Goal: Contribute content: Contribute content

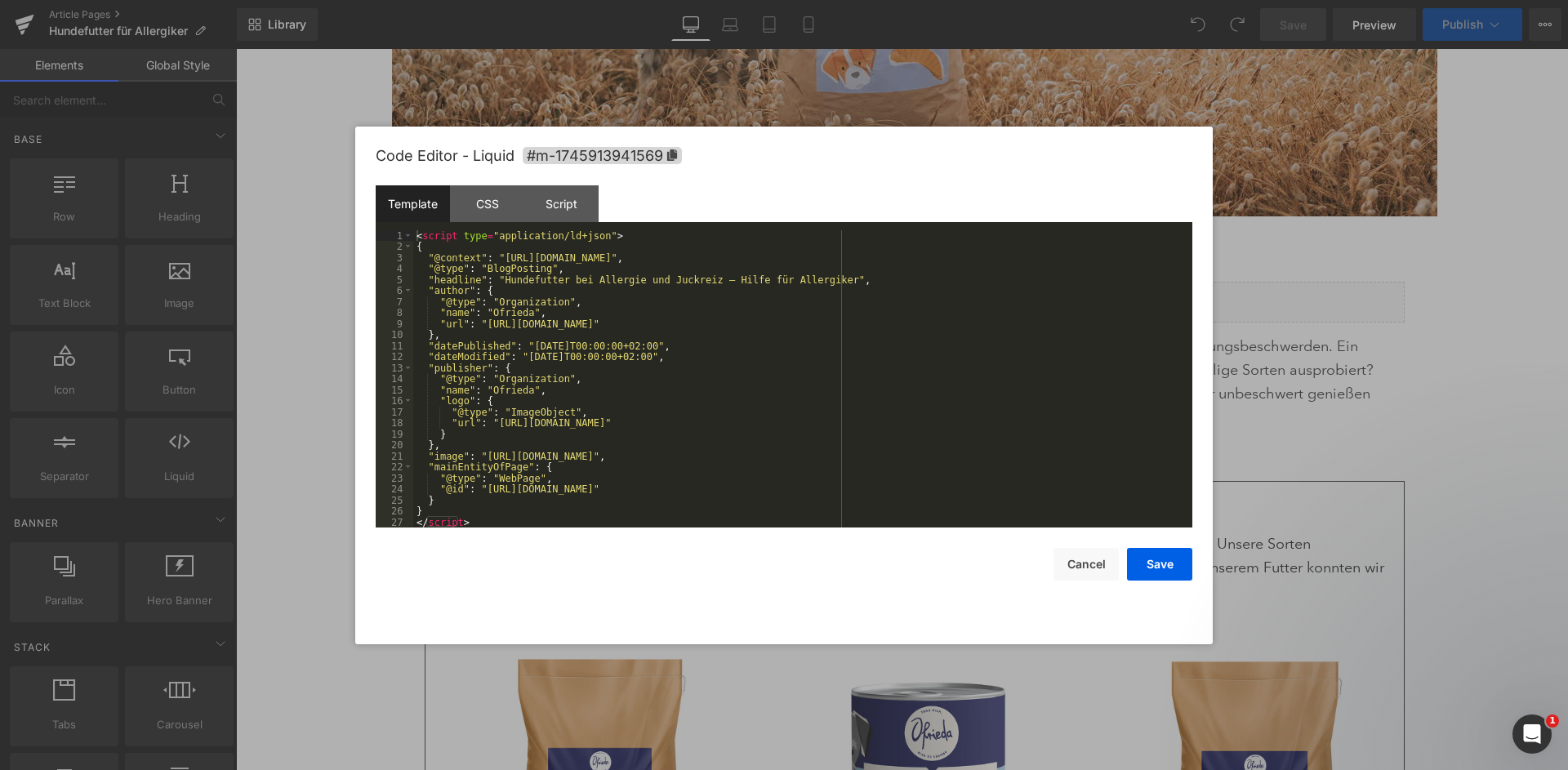
click at [820, 336] on div "< script type = "application/ld+json" > { "@context" : "https://schema.org" , "…" at bounding box center [802, 391] width 779 height 320
click at [1531, 739] on icon "Intercom-Nachrichtendienst öffnen" at bounding box center [1531, 732] width 27 height 27
click at [131, 299] on div "• Gerade eben" at bounding box center [151, 307] width 81 height 17
click at [137, 65] on button "Scroll to bottom" at bounding box center [123, 49] width 31 height 31
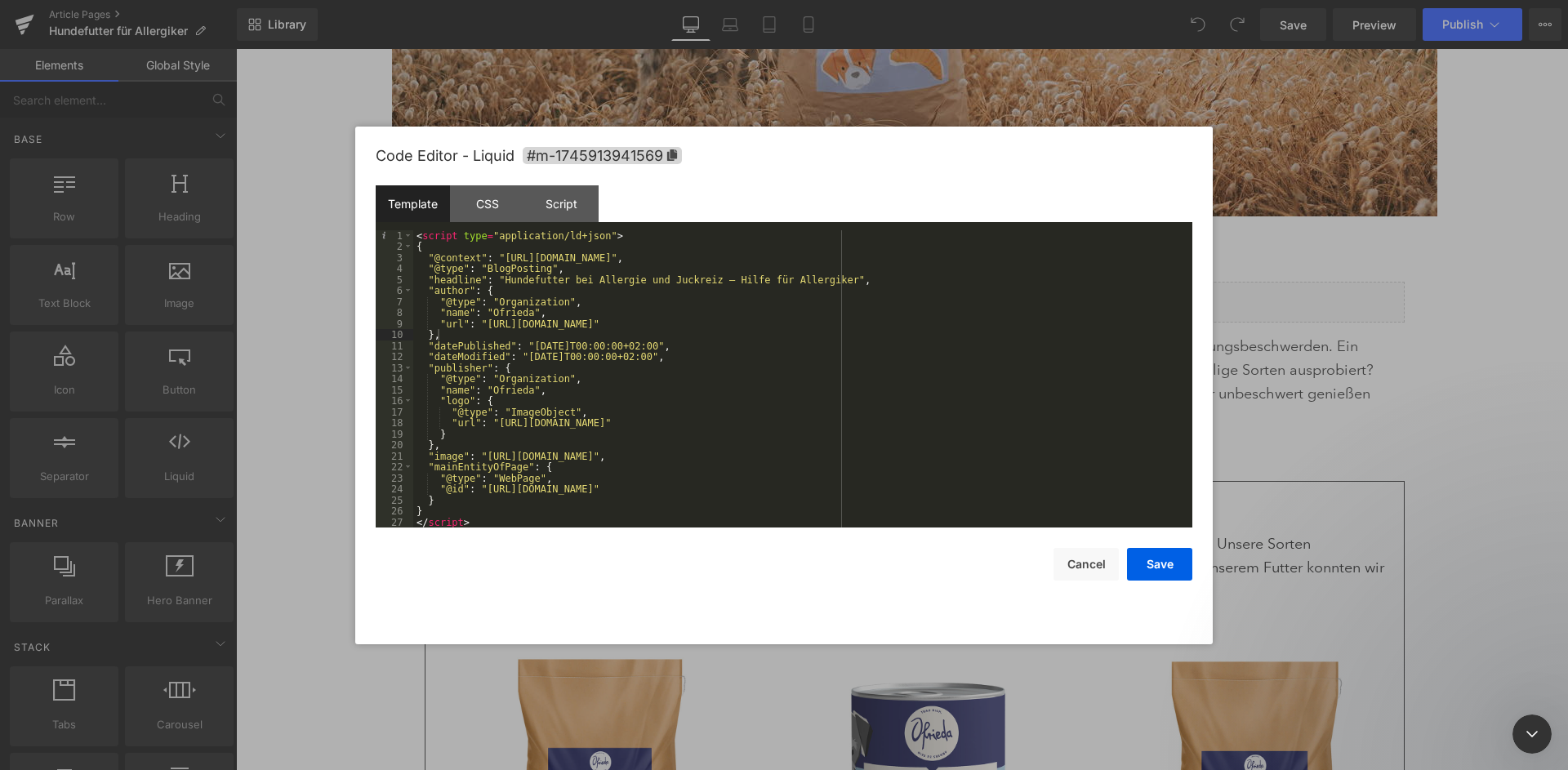
scroll to position [5018, 0]
click at [1522, 742] on div "Intercom-Nachrichtendienst schließen" at bounding box center [1530, 732] width 39 height 39
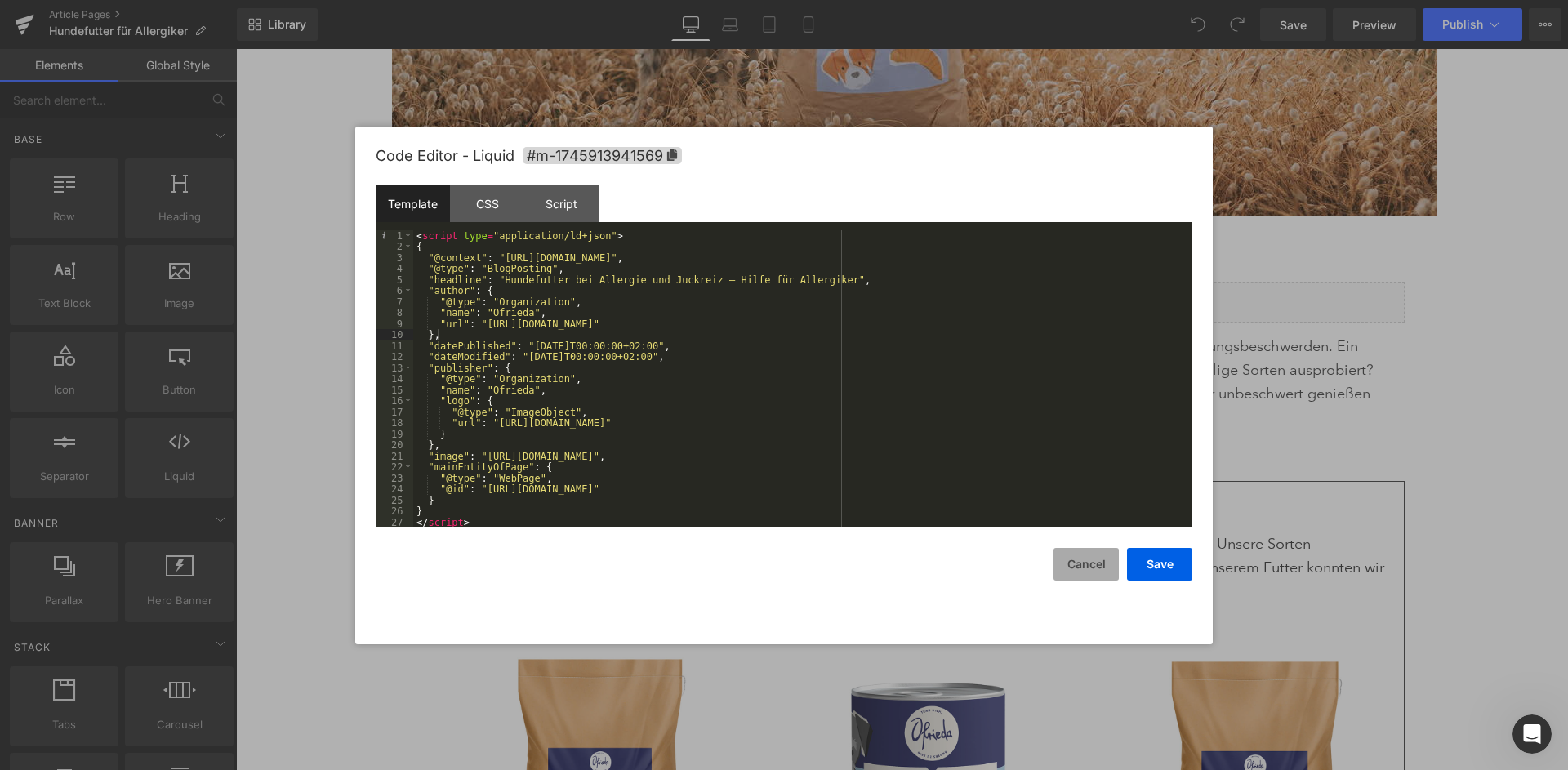
click at [1084, 555] on button "Cancel" at bounding box center [1086, 564] width 66 height 32
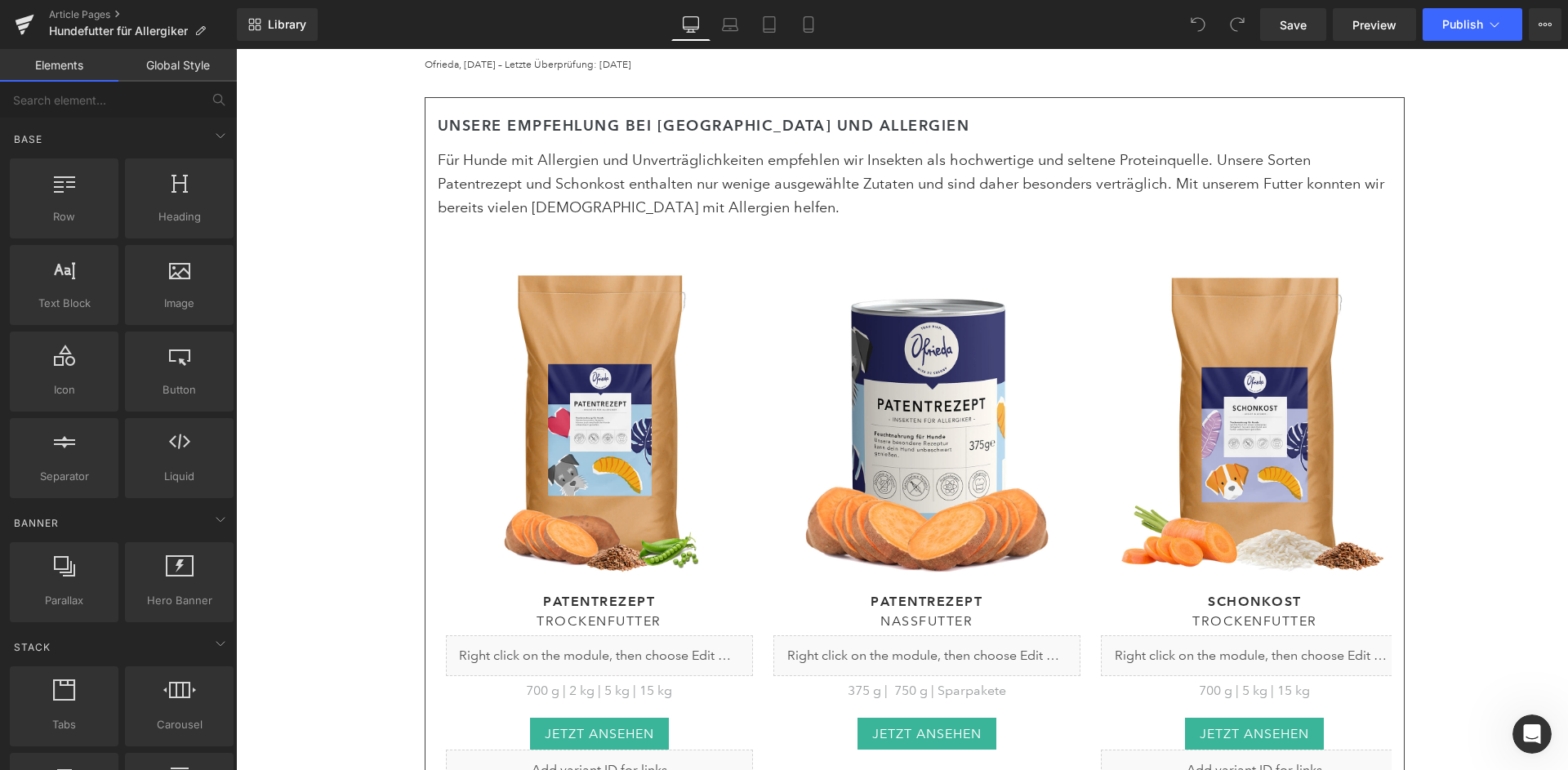
scroll to position [843, 0]
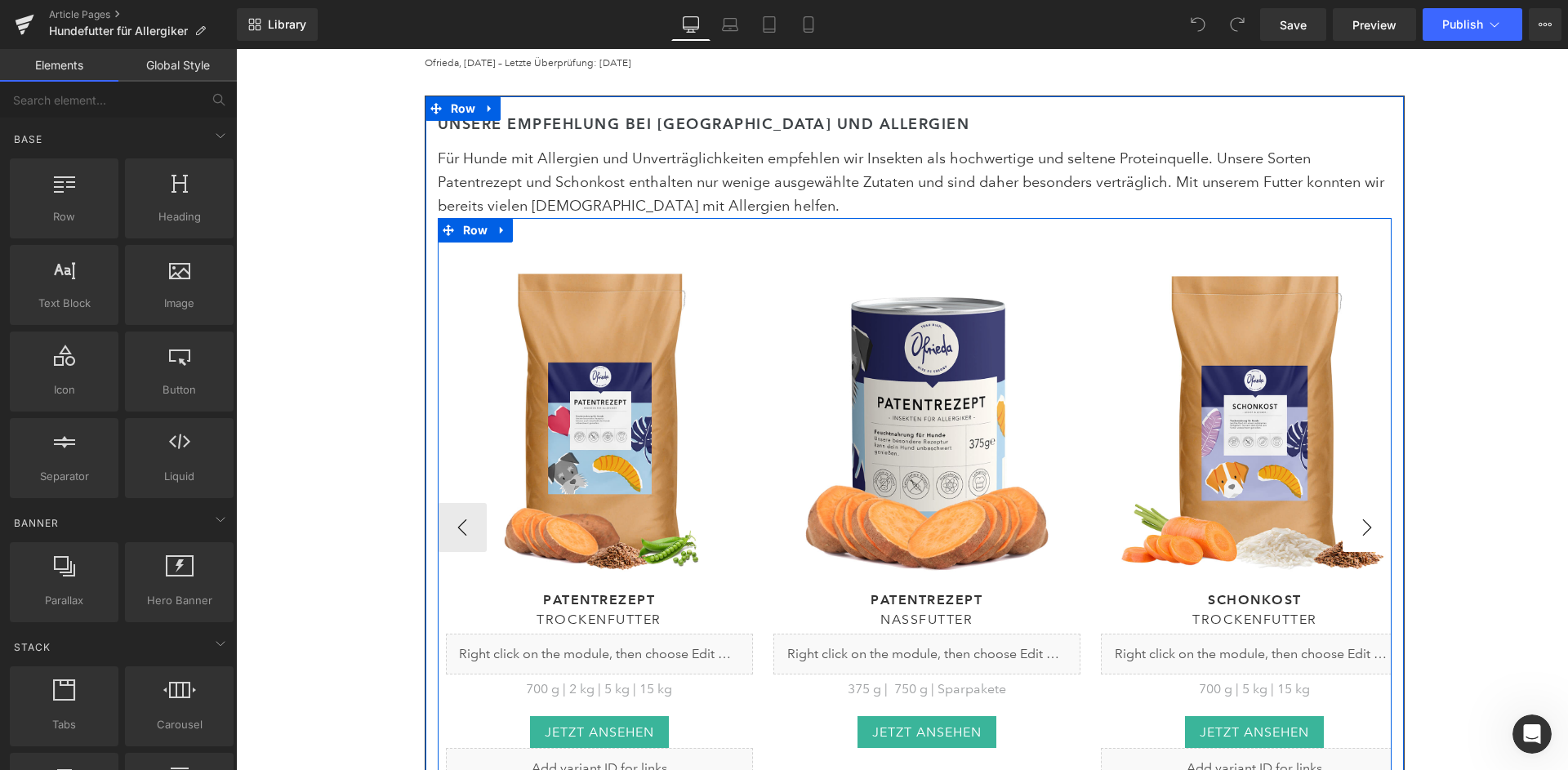
click at [1377, 503] on button "›" at bounding box center [1367, 528] width 49 height 49
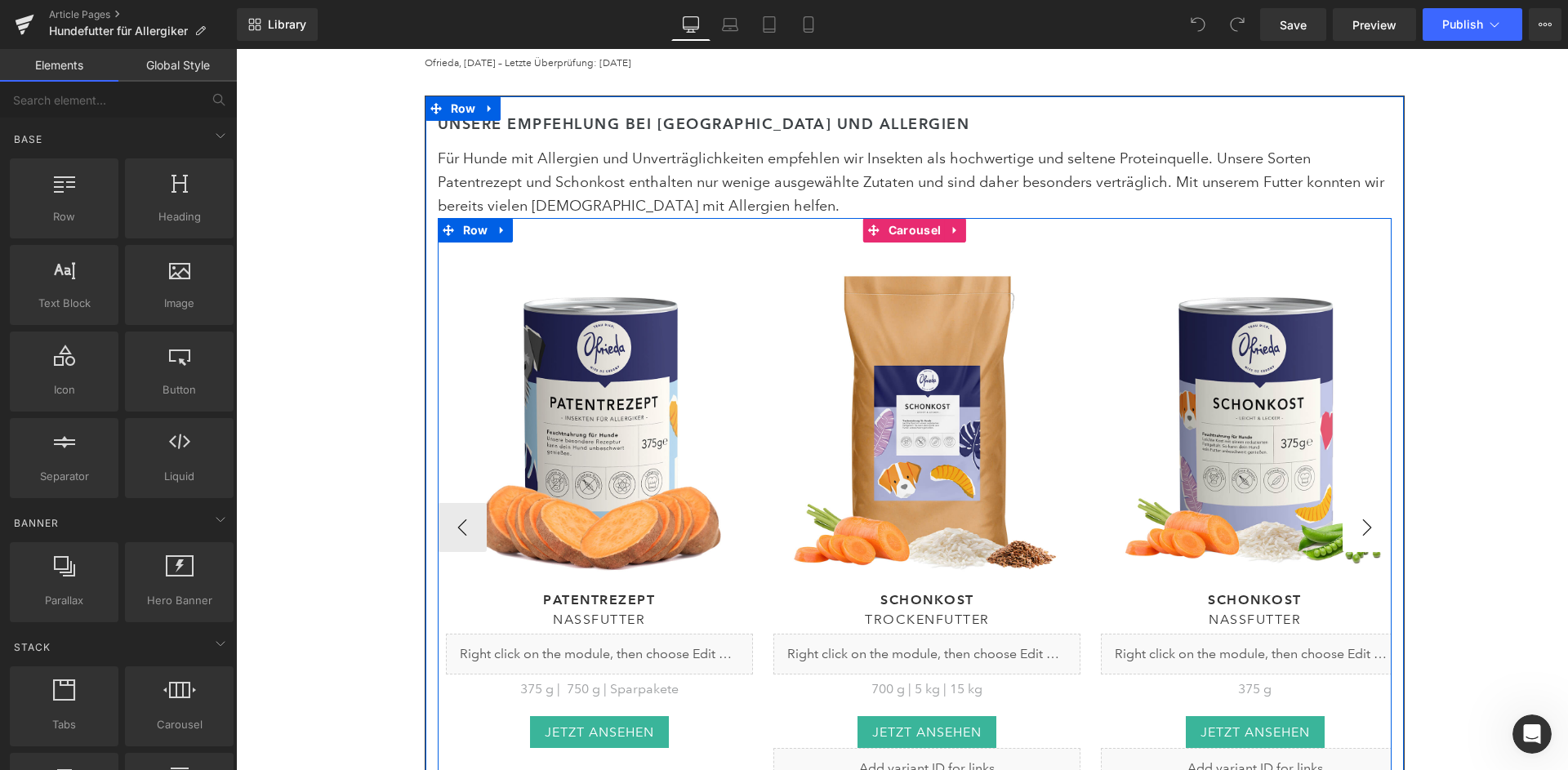
click at [1377, 503] on button "›" at bounding box center [1367, 528] width 49 height 49
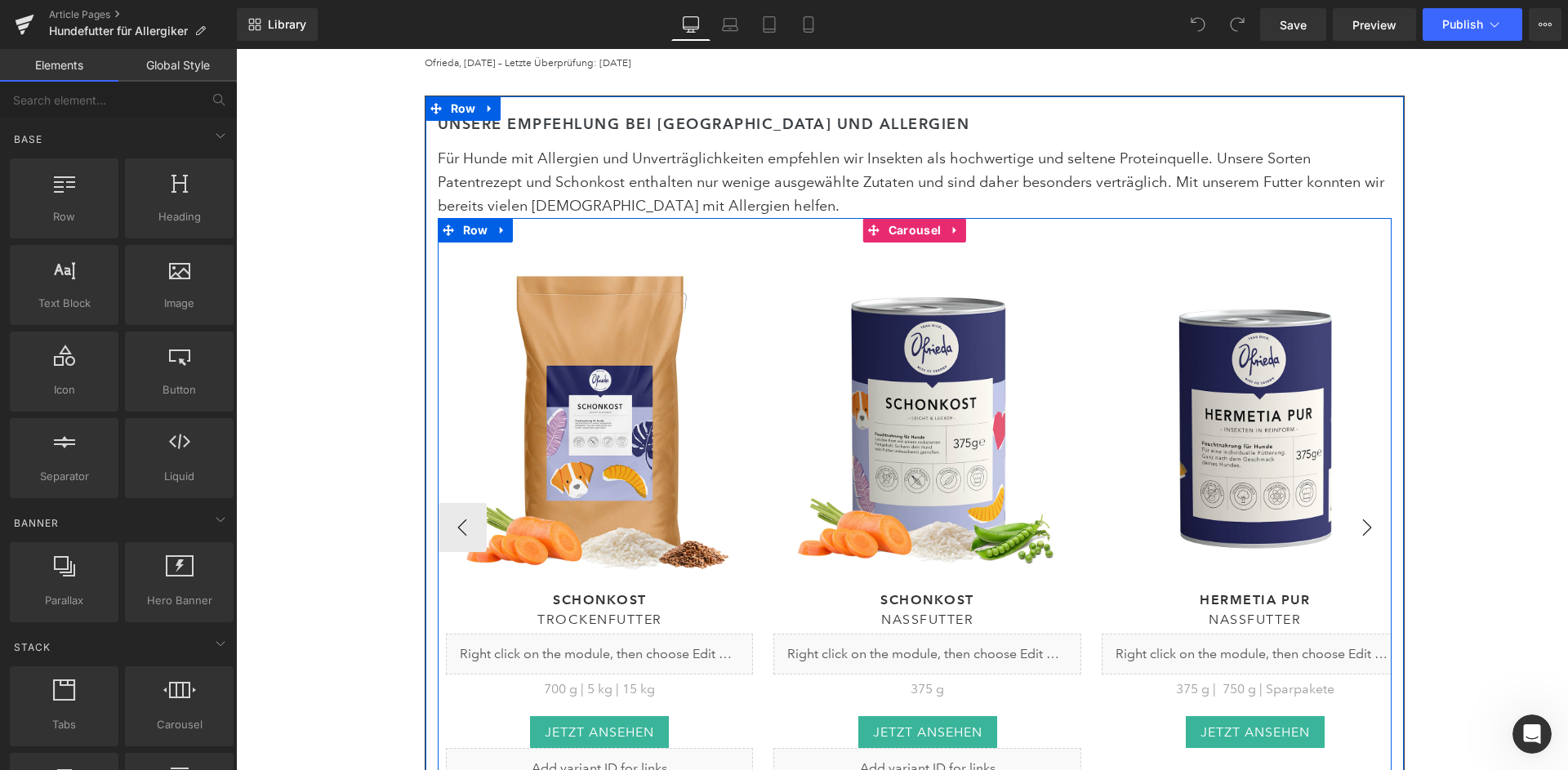
click at [1377, 503] on button "›" at bounding box center [1367, 528] width 49 height 49
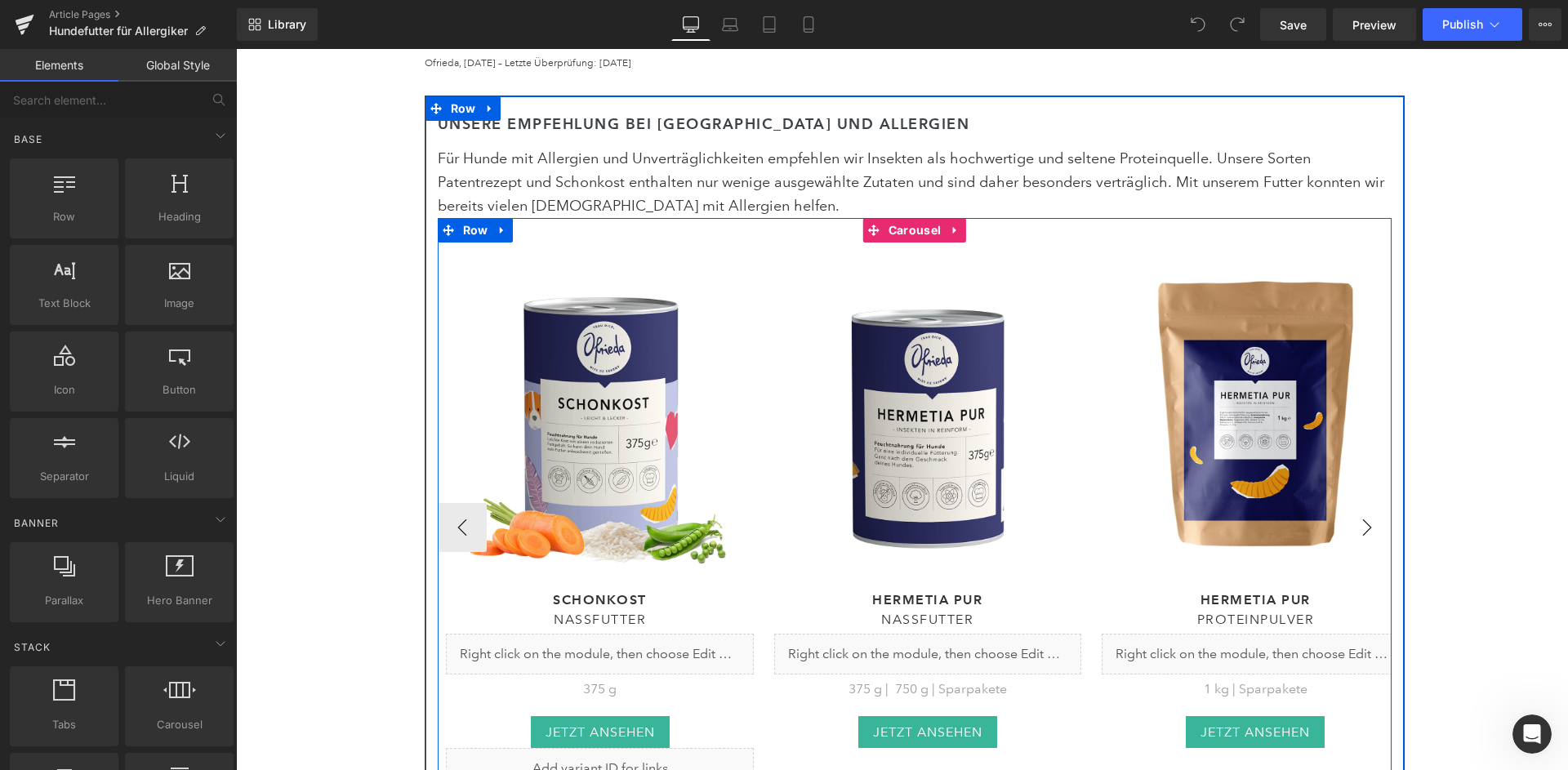
click at [1377, 503] on button "›" at bounding box center [1367, 528] width 49 height 49
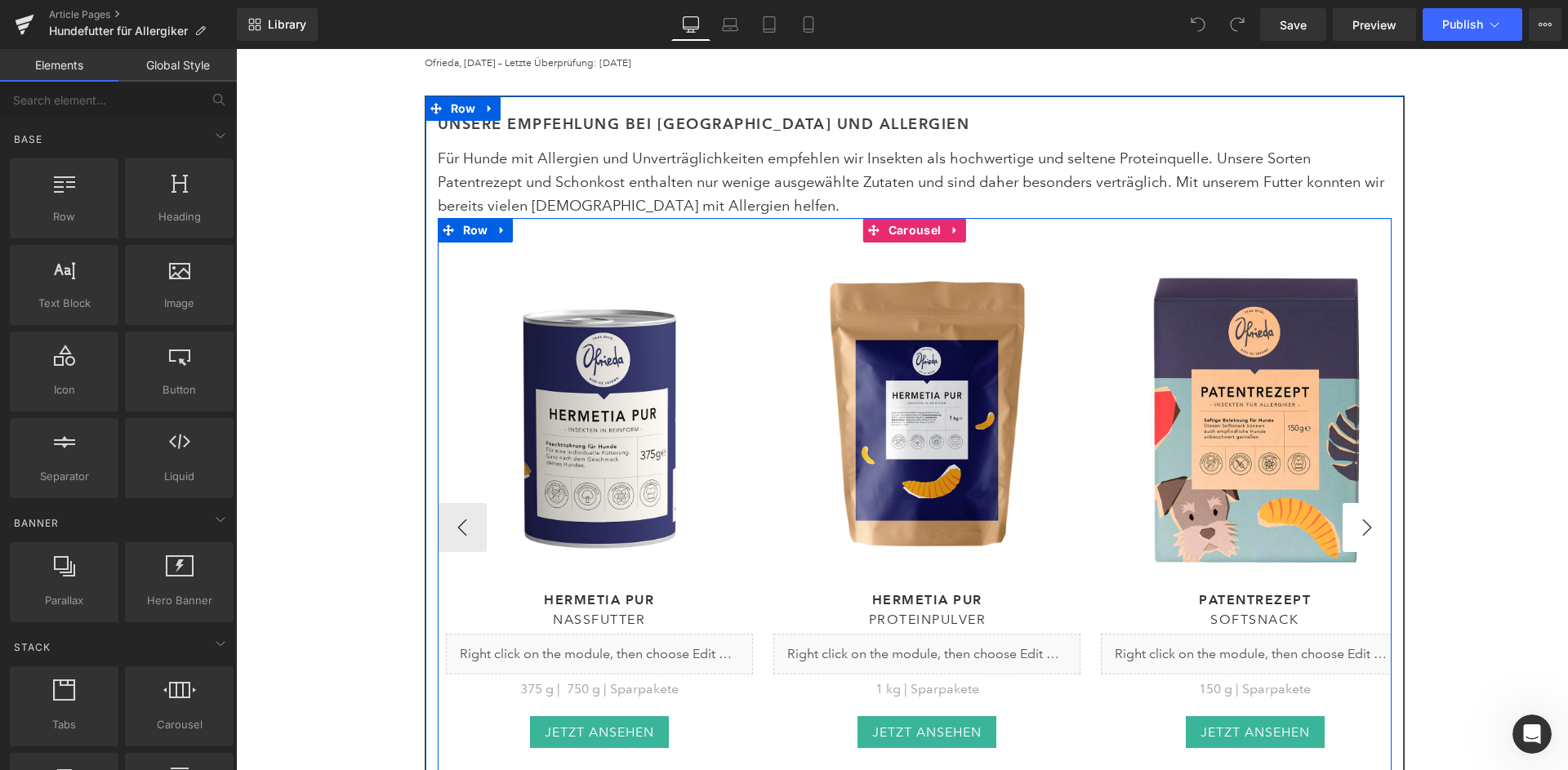
click at [1377, 503] on button "›" at bounding box center [1367, 528] width 49 height 49
click at [920, 218] on span "Carousel" at bounding box center [914, 230] width 60 height 25
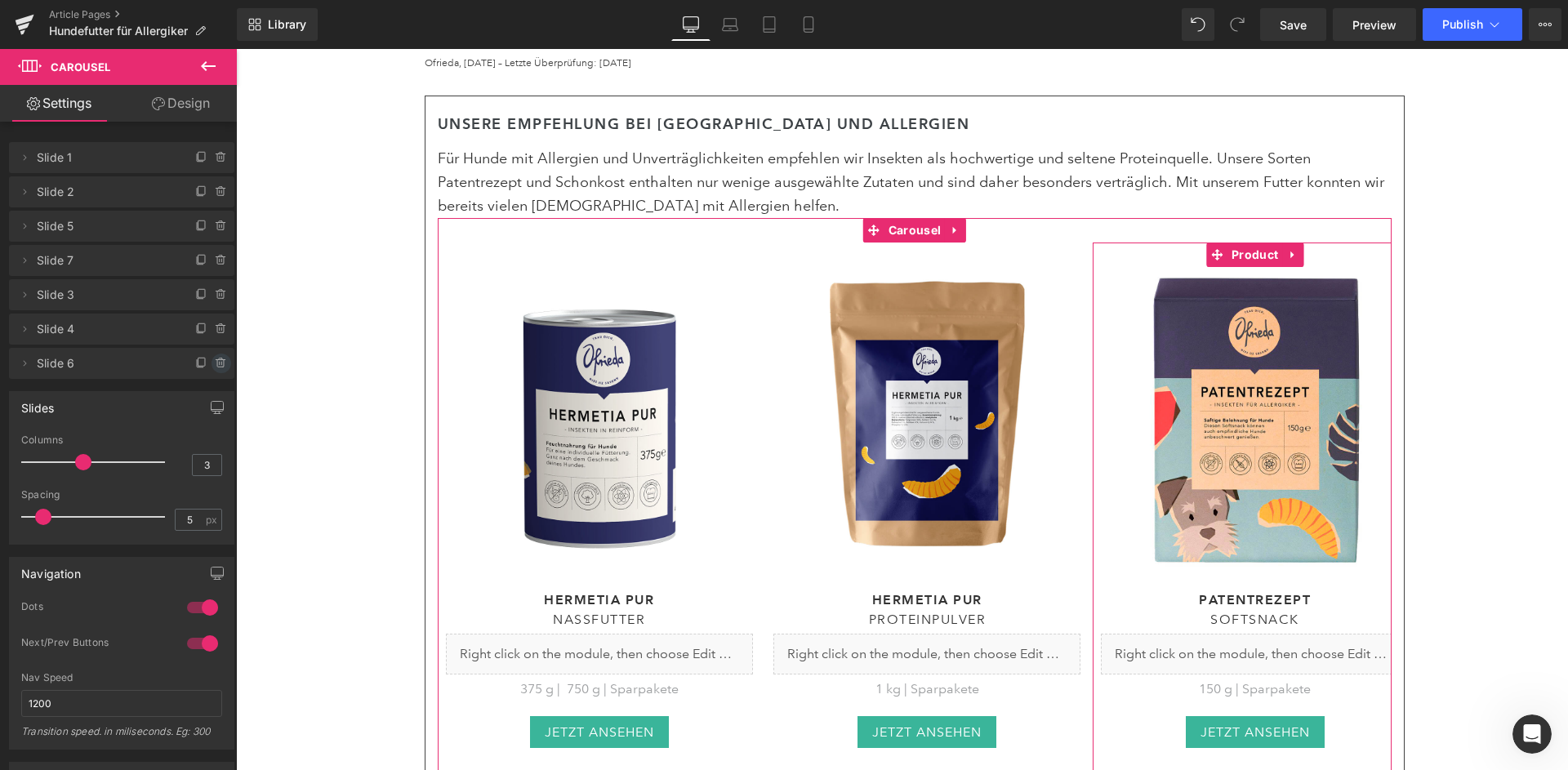
click at [219, 360] on icon at bounding box center [220, 362] width 13 height 13
click at [219, 360] on button "Delete" at bounding box center [203, 363] width 51 height 21
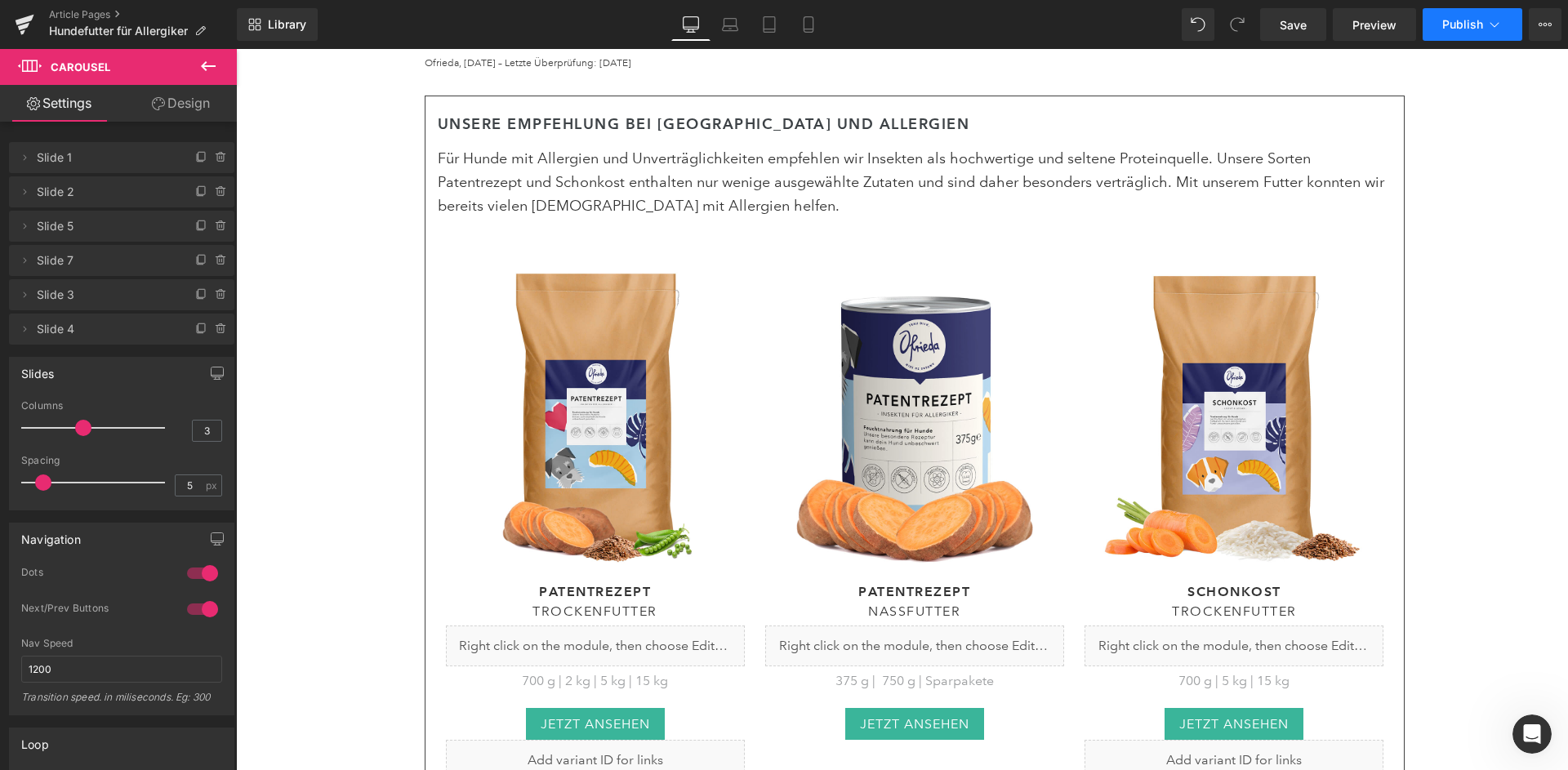
click at [1458, 28] on span "Publish" at bounding box center [1462, 24] width 41 height 13
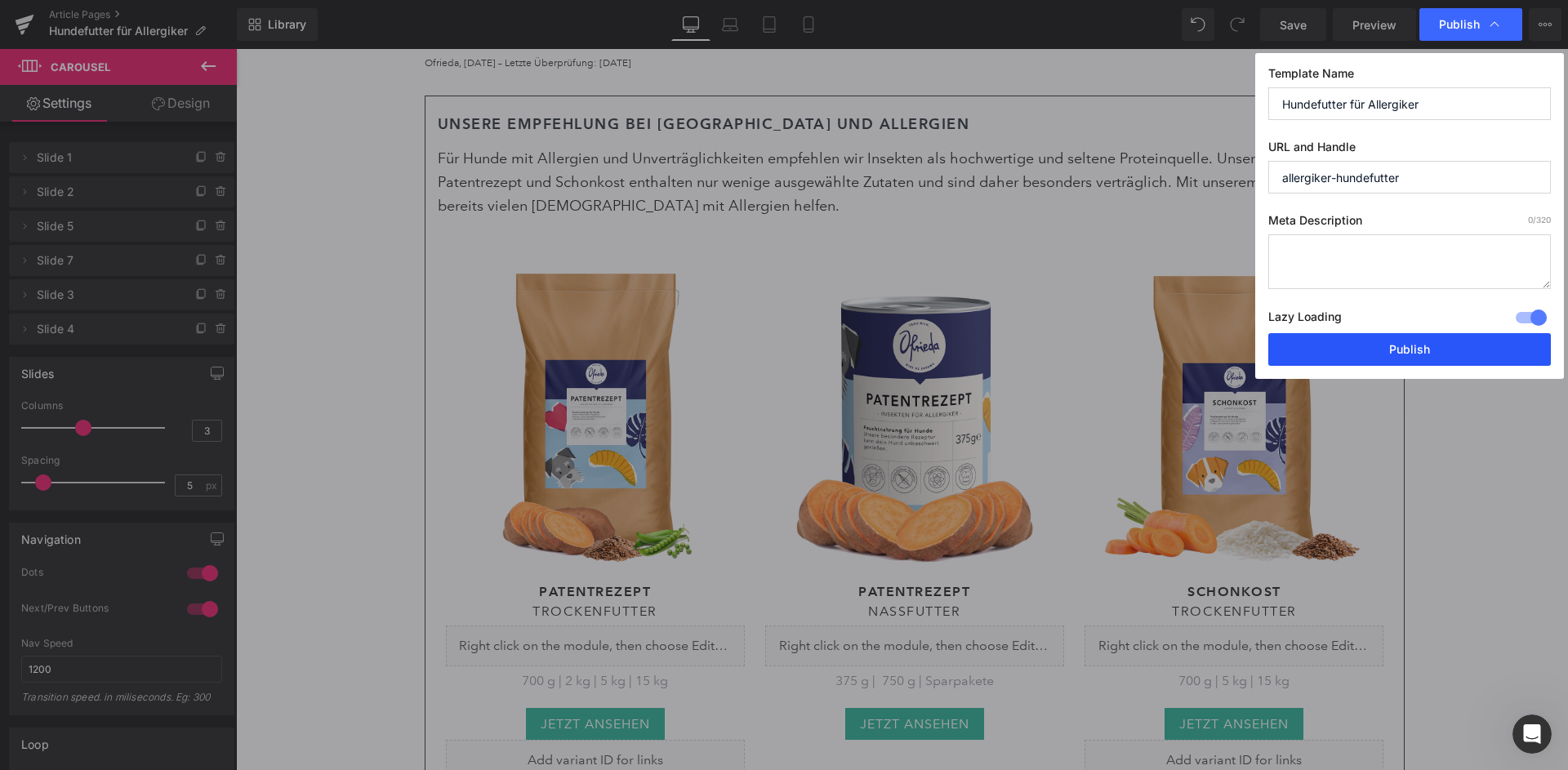
click at [1376, 333] on button "Publish" at bounding box center [1410, 349] width 283 height 32
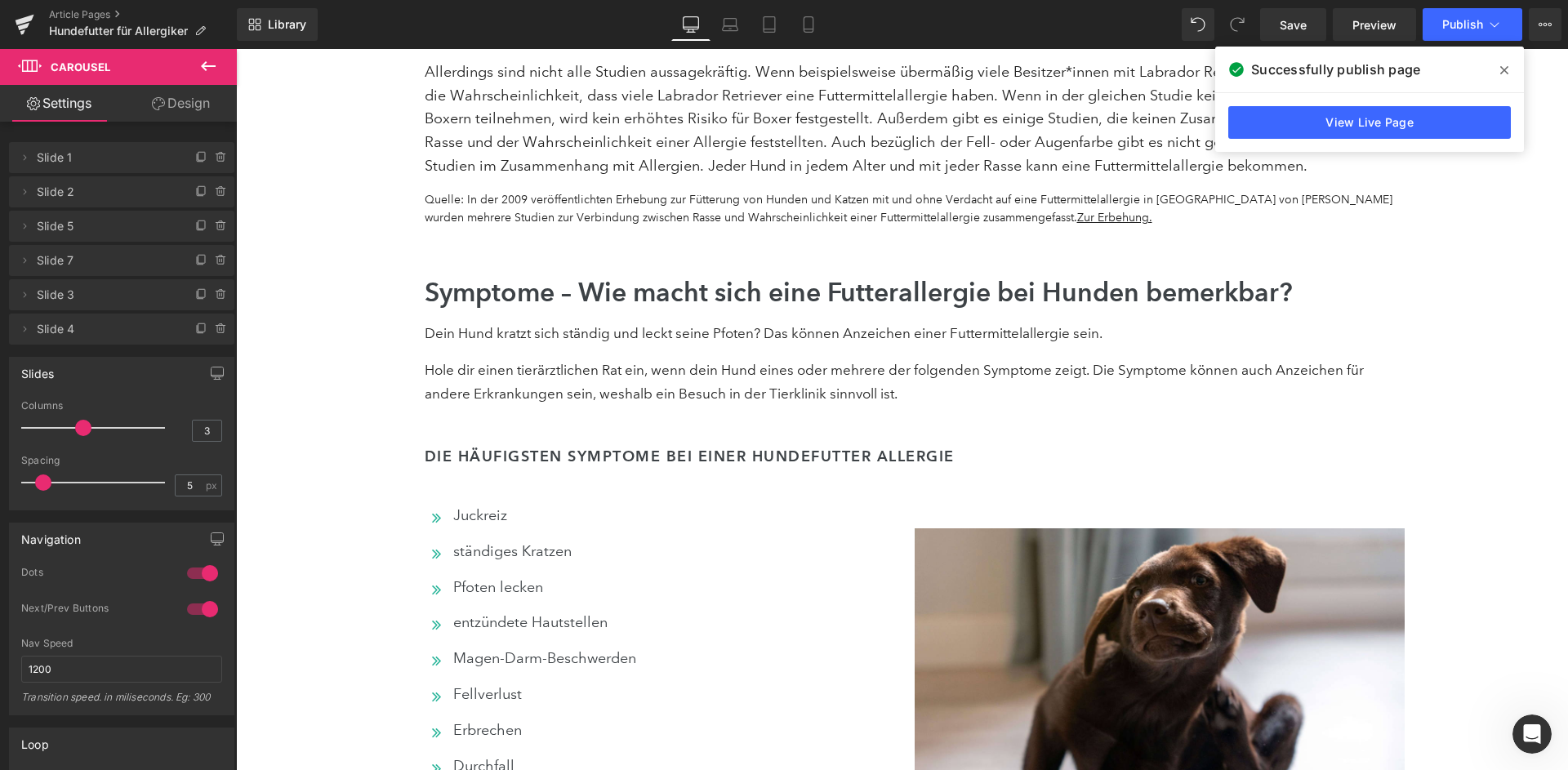
scroll to position [1529, 0]
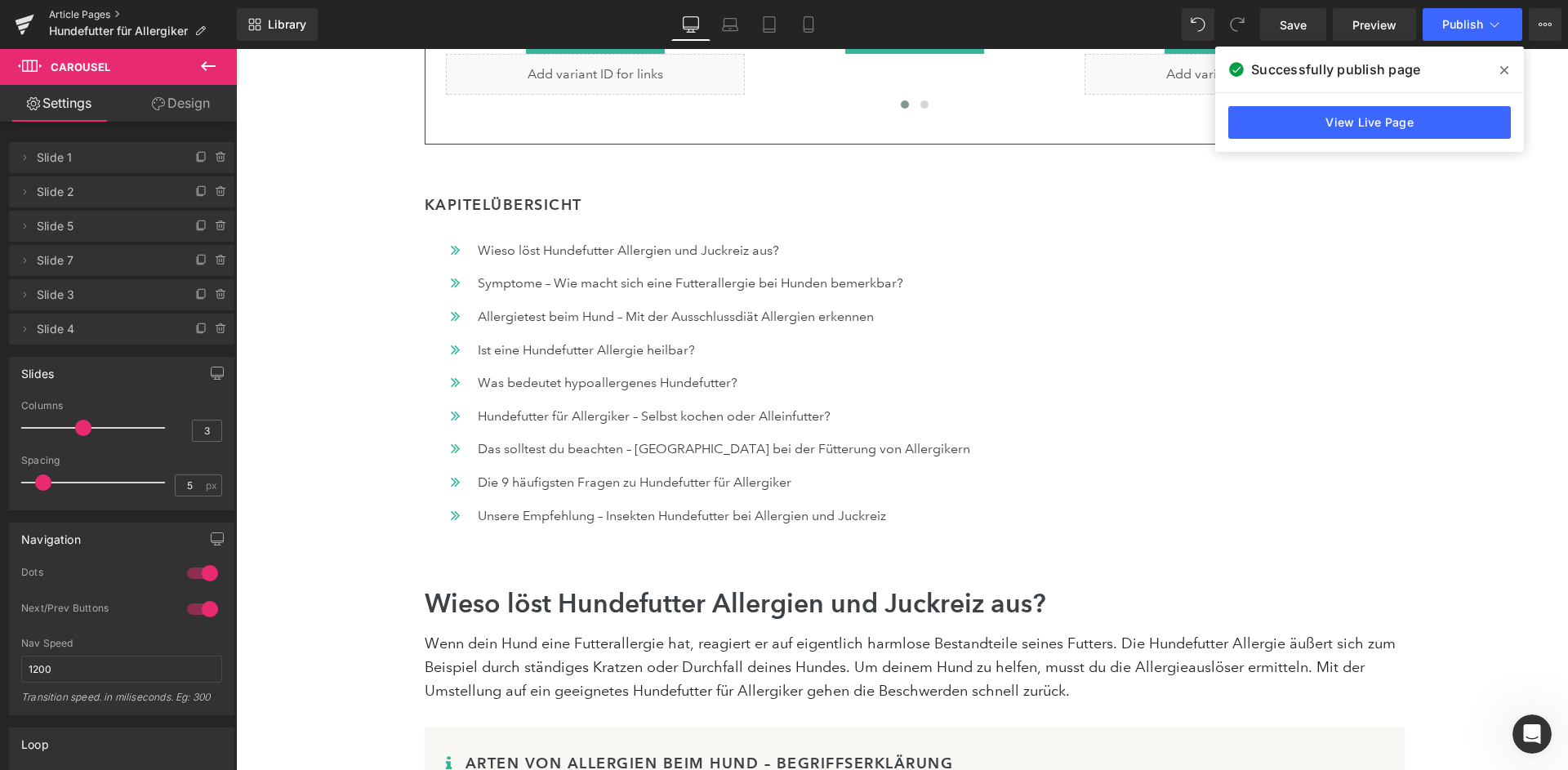
click at [66, 14] on link "Article Pages" at bounding box center [143, 14] width 188 height 13
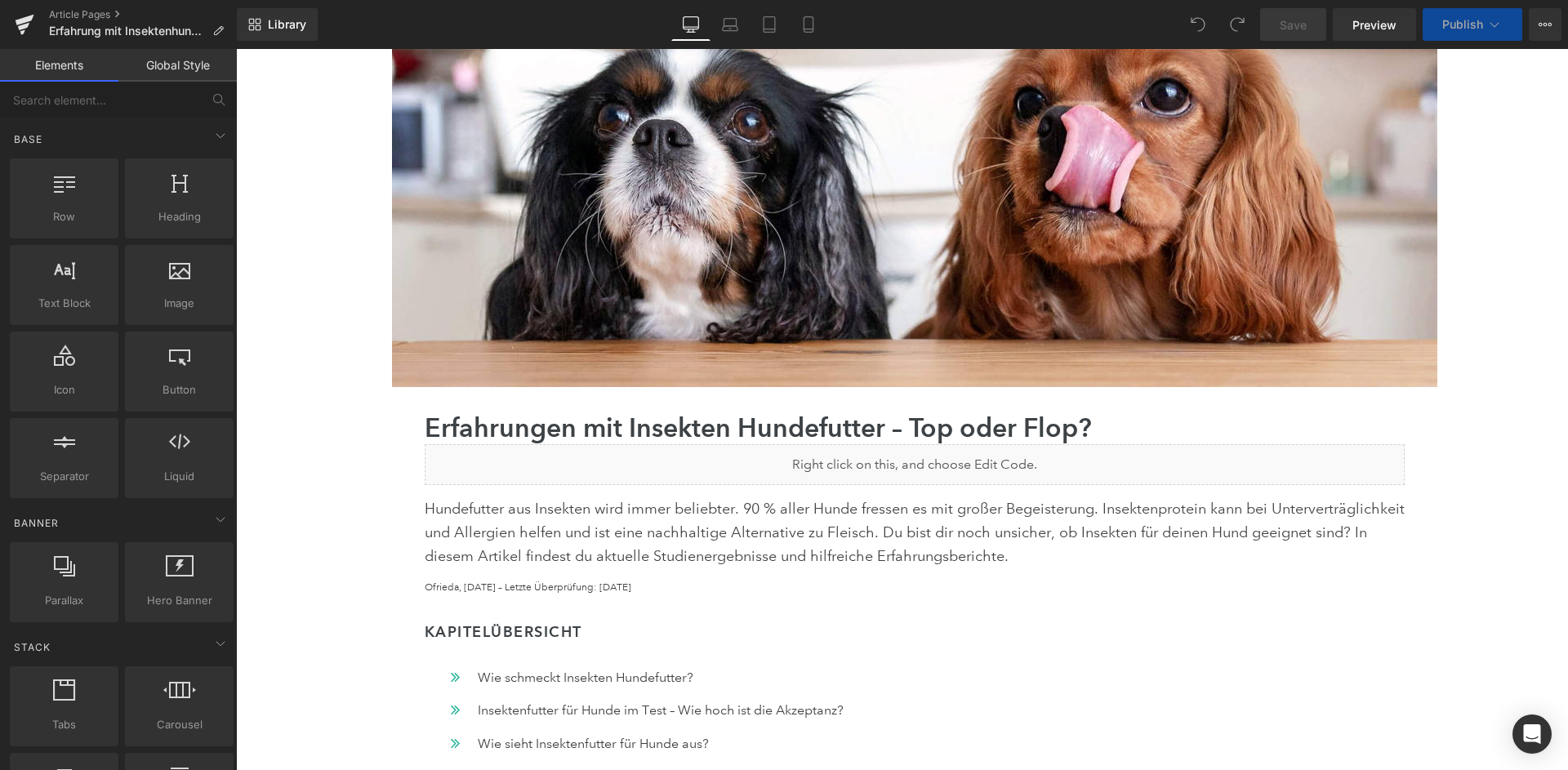
scroll to position [482, 0]
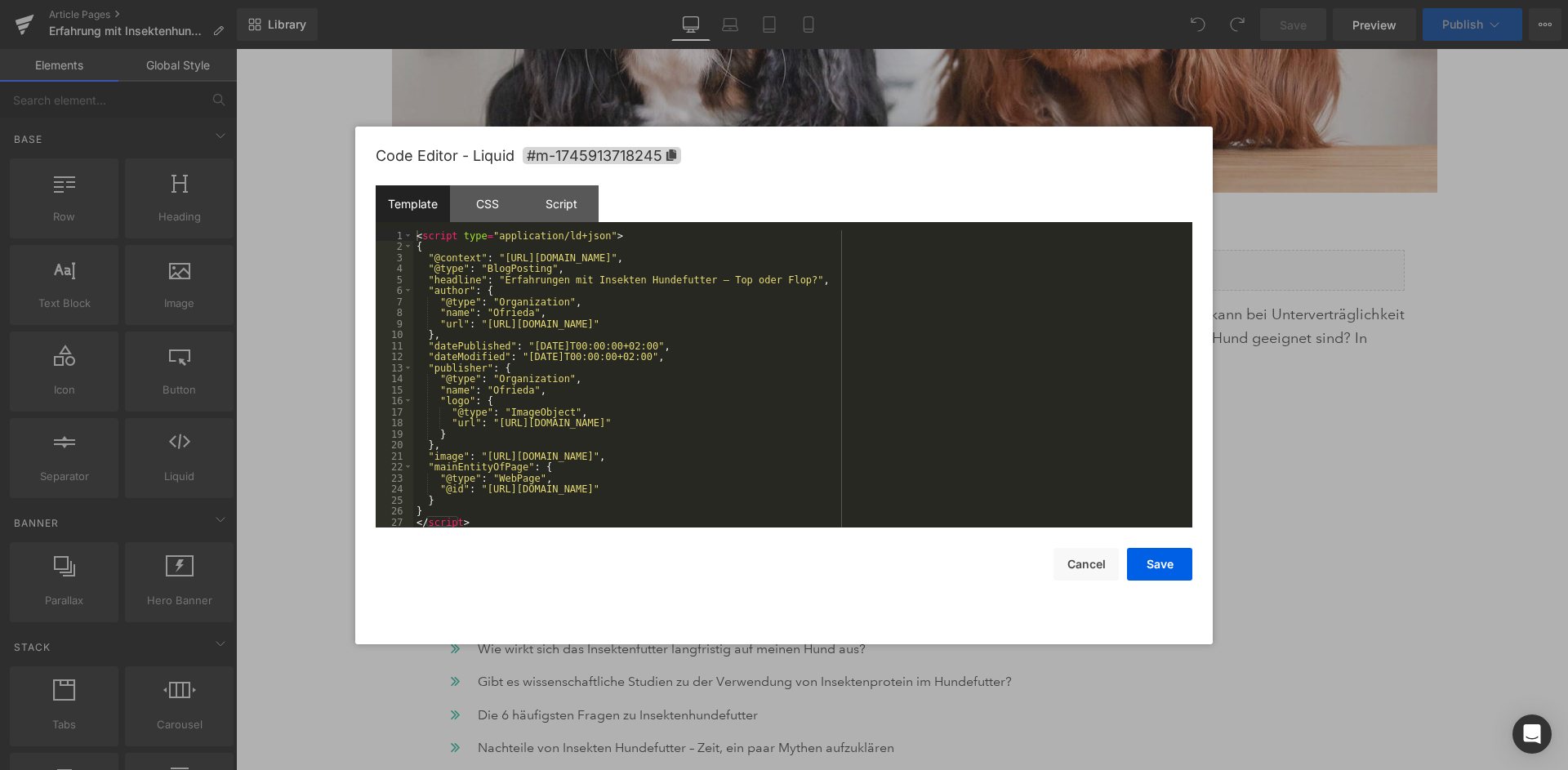
click at [861, 294] on div "< script type = "application/ld+json" > { "@context" : "[URL][DOMAIN_NAME]" , "…" at bounding box center [802, 391] width 779 height 320
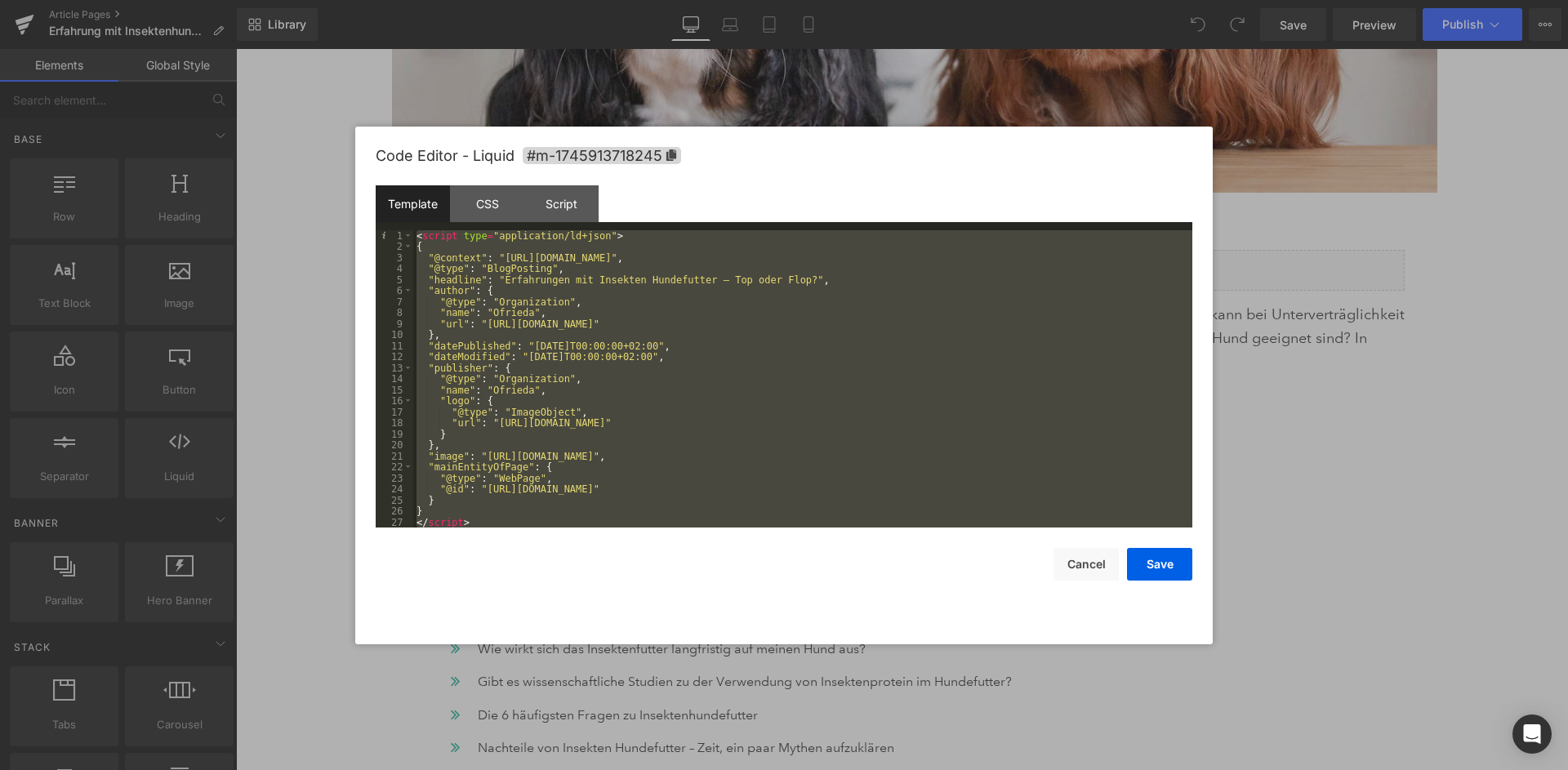
click at [878, 378] on div "< script type = "application/ld+json" > { "@context" : "[URL][DOMAIN_NAME]" , "…" at bounding box center [802, 391] width 779 height 320
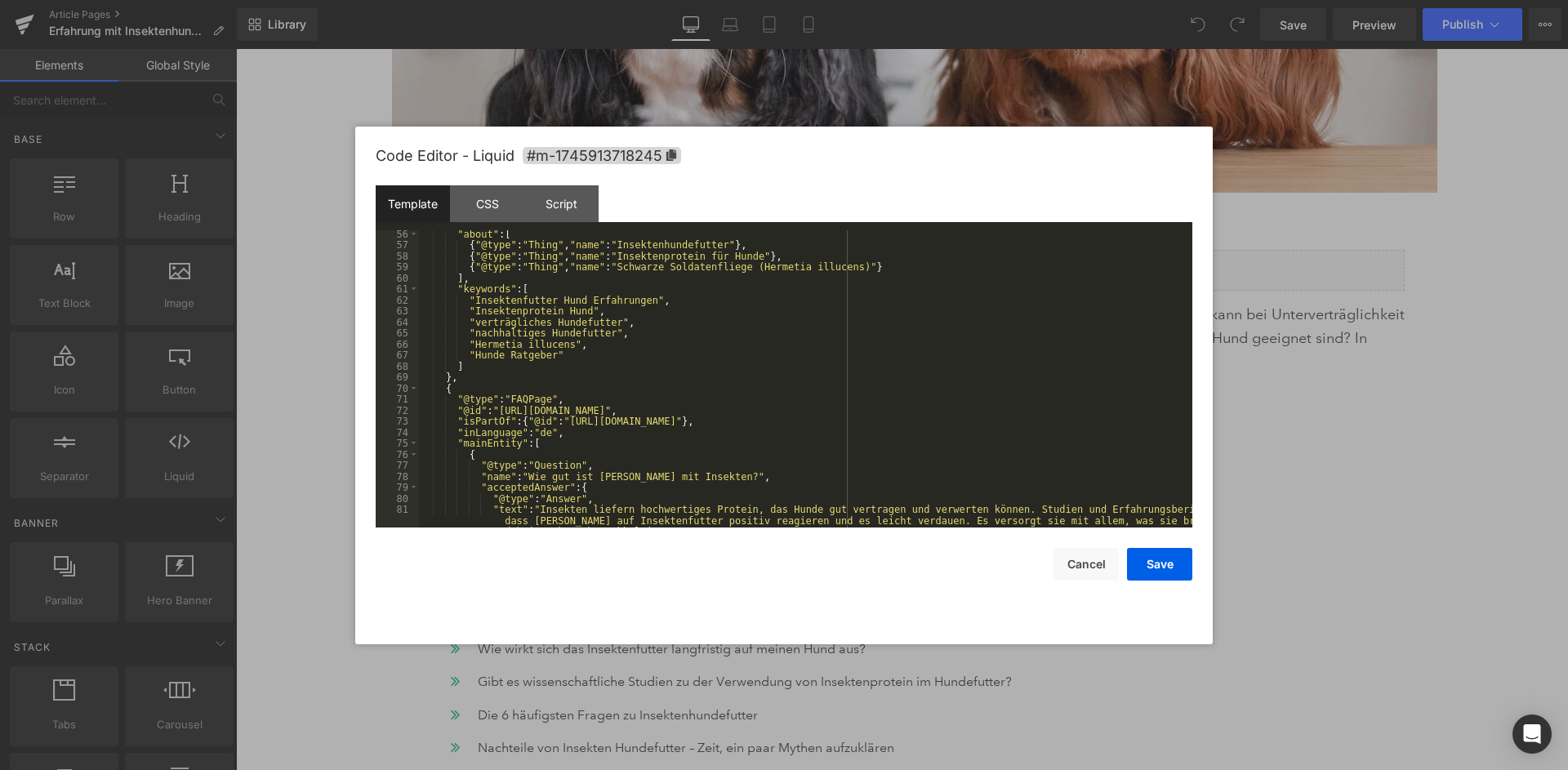
scroll to position [633, 0]
click at [496, 352] on div ""about" : [ { "@type" : "Thing" , "name" : "Insektenhundefutter" } , { "@type" …" at bounding box center [805, 396] width 774 height 342
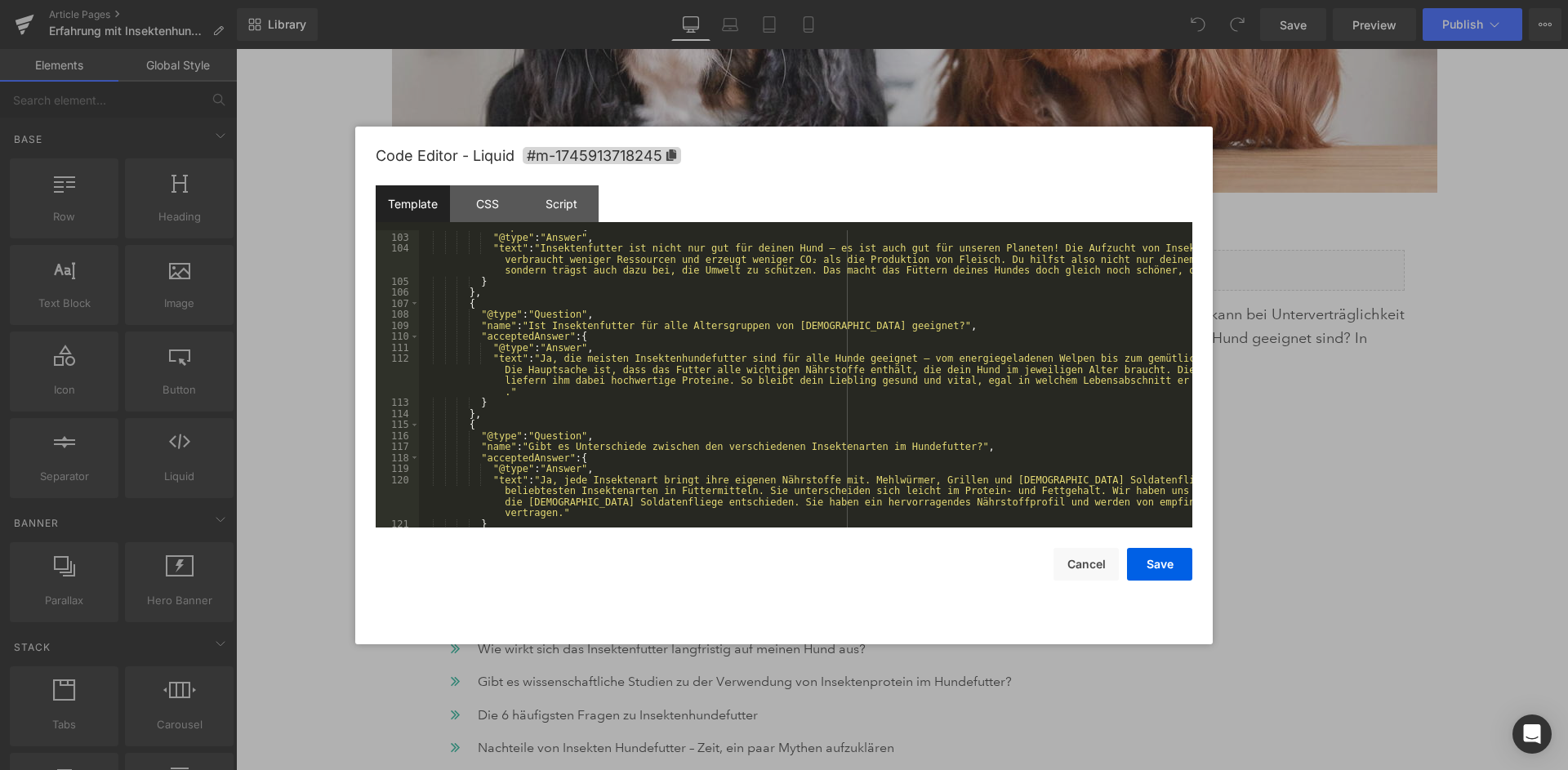
scroll to position [1289, 0]
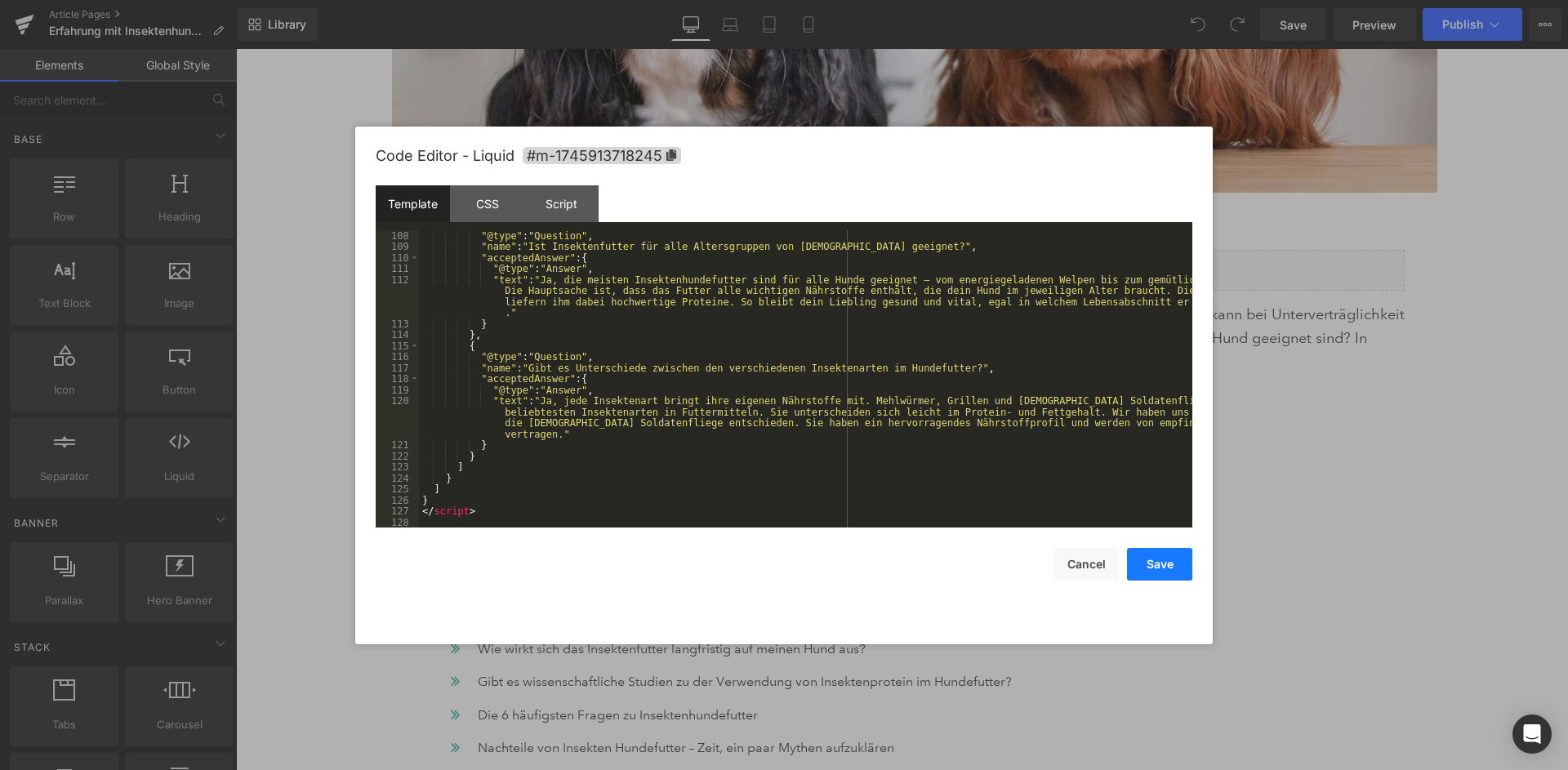
click at [1156, 555] on button "Save" at bounding box center [1159, 564] width 66 height 32
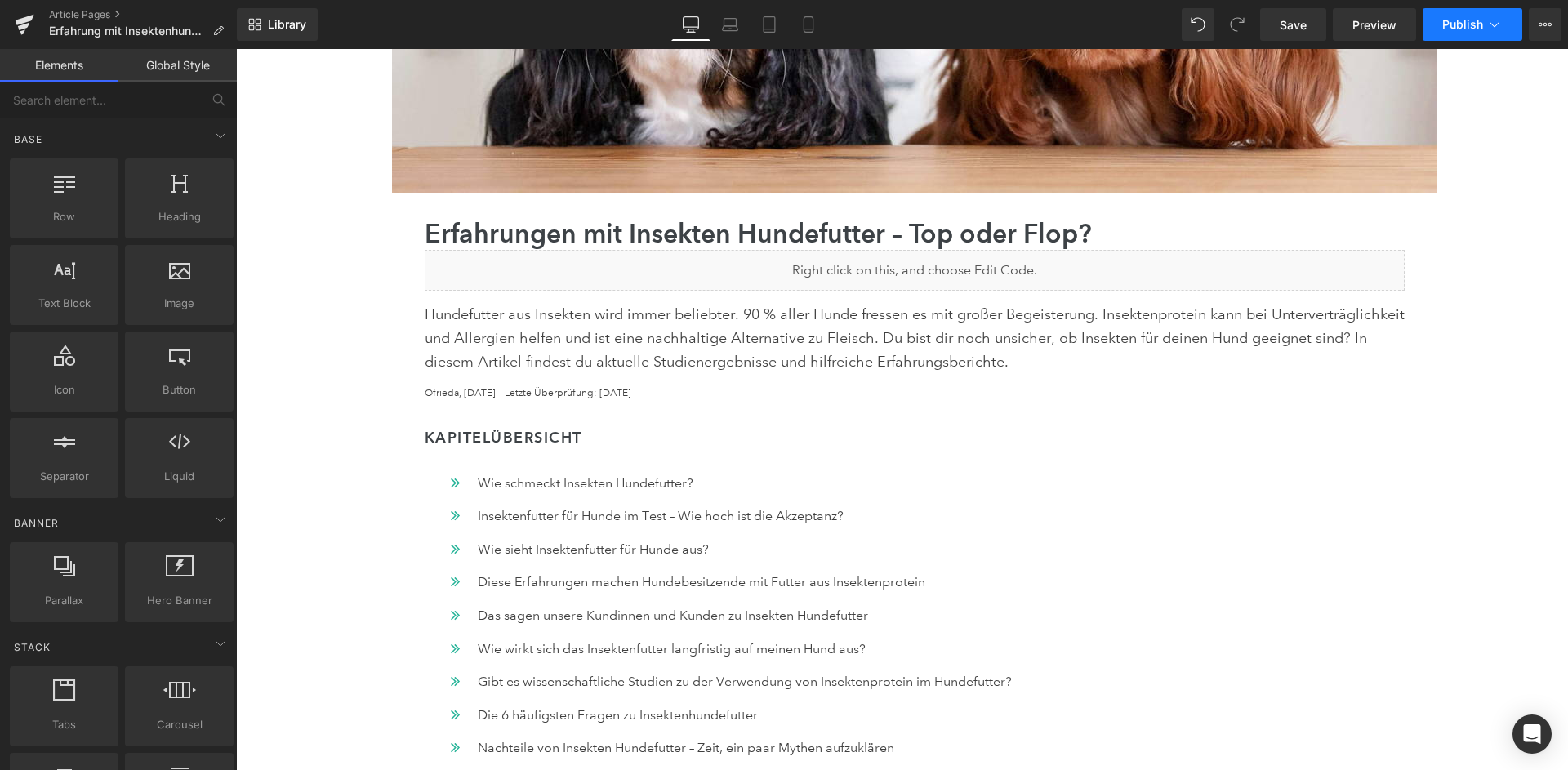
click at [1480, 30] on span "Publish" at bounding box center [1462, 24] width 41 height 13
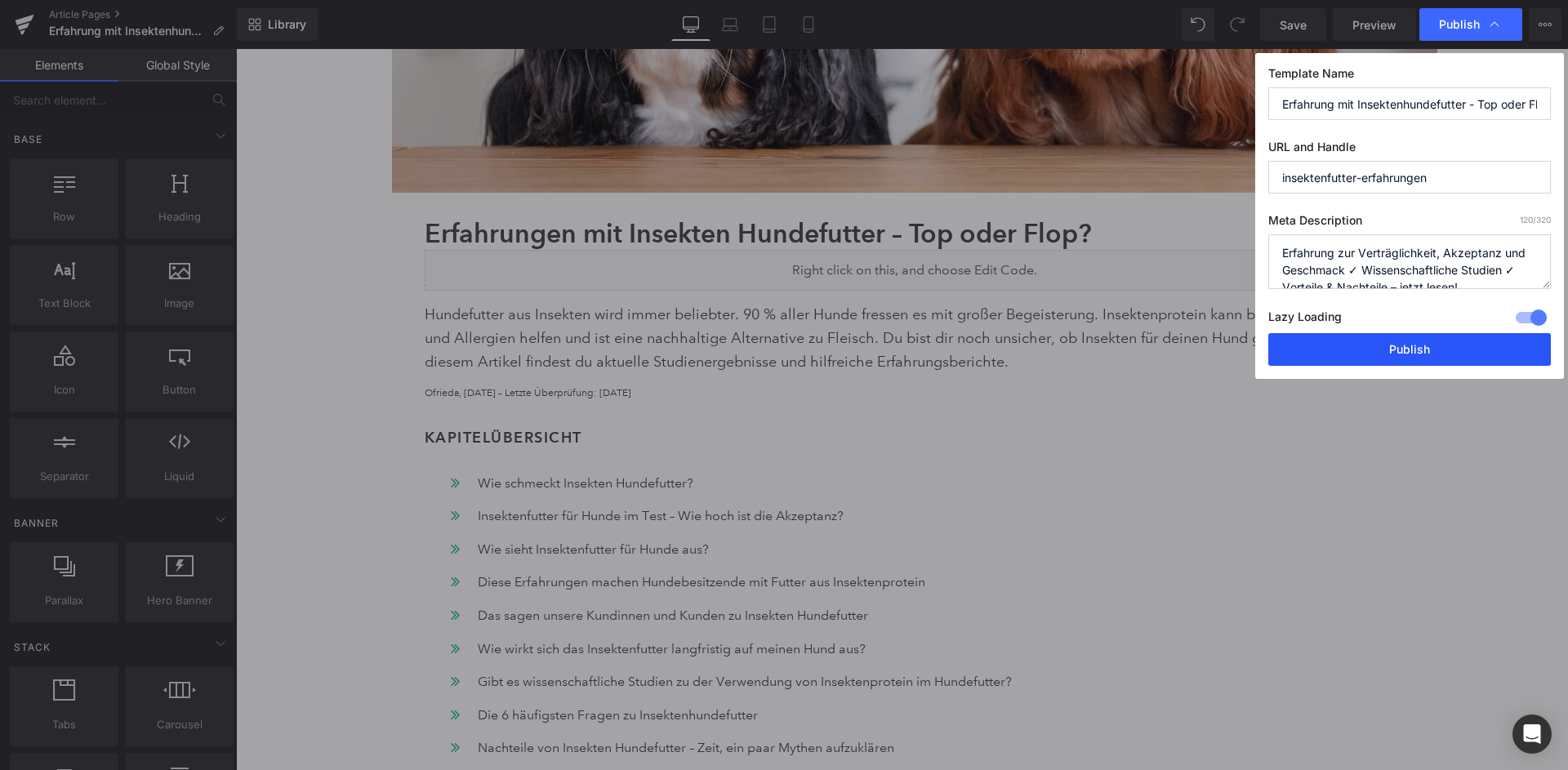
click at [1421, 333] on button "Publish" at bounding box center [1410, 349] width 283 height 32
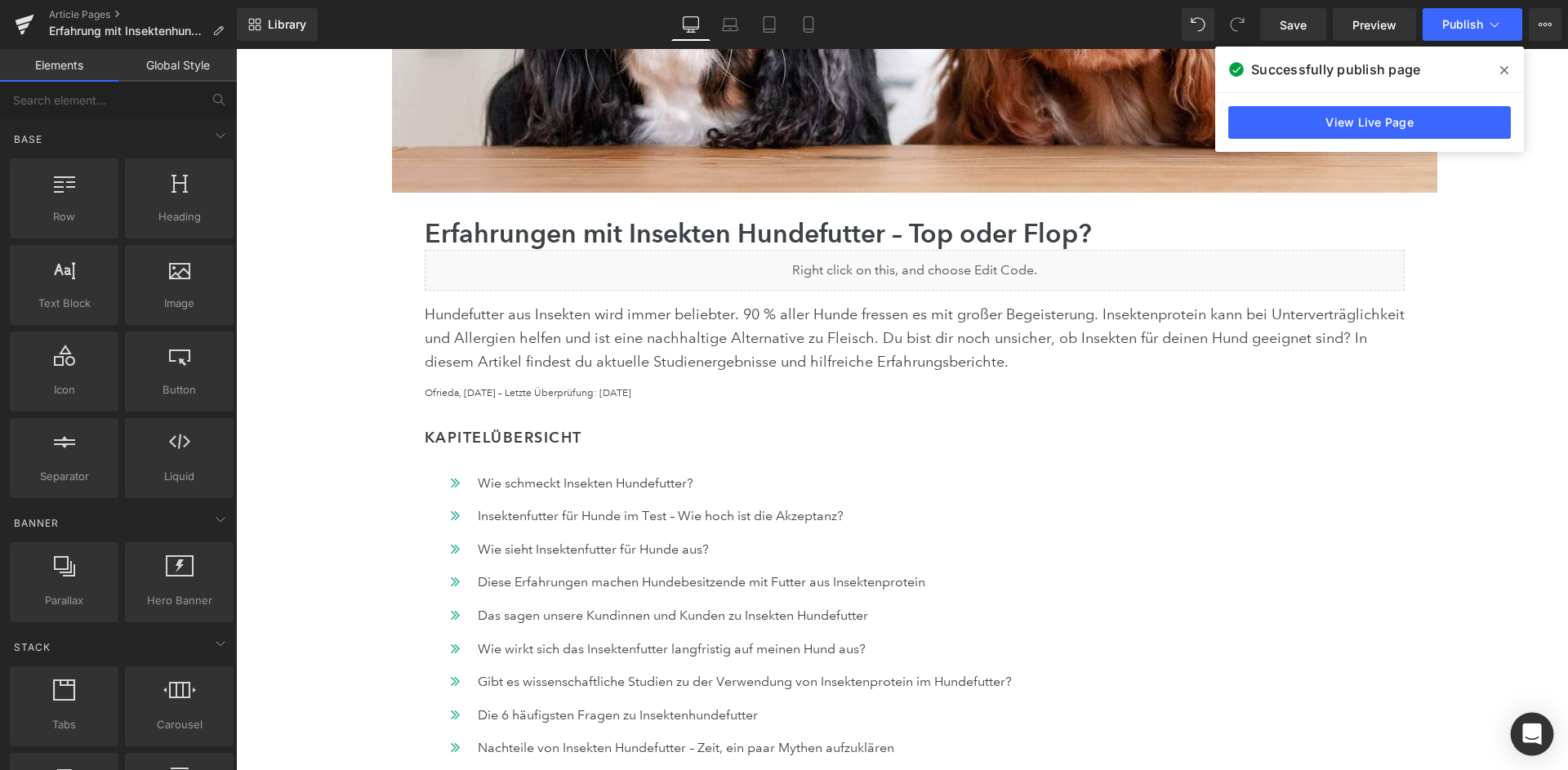
click at [1542, 715] on div "Open Intercom Messenger" at bounding box center [1532, 734] width 43 height 43
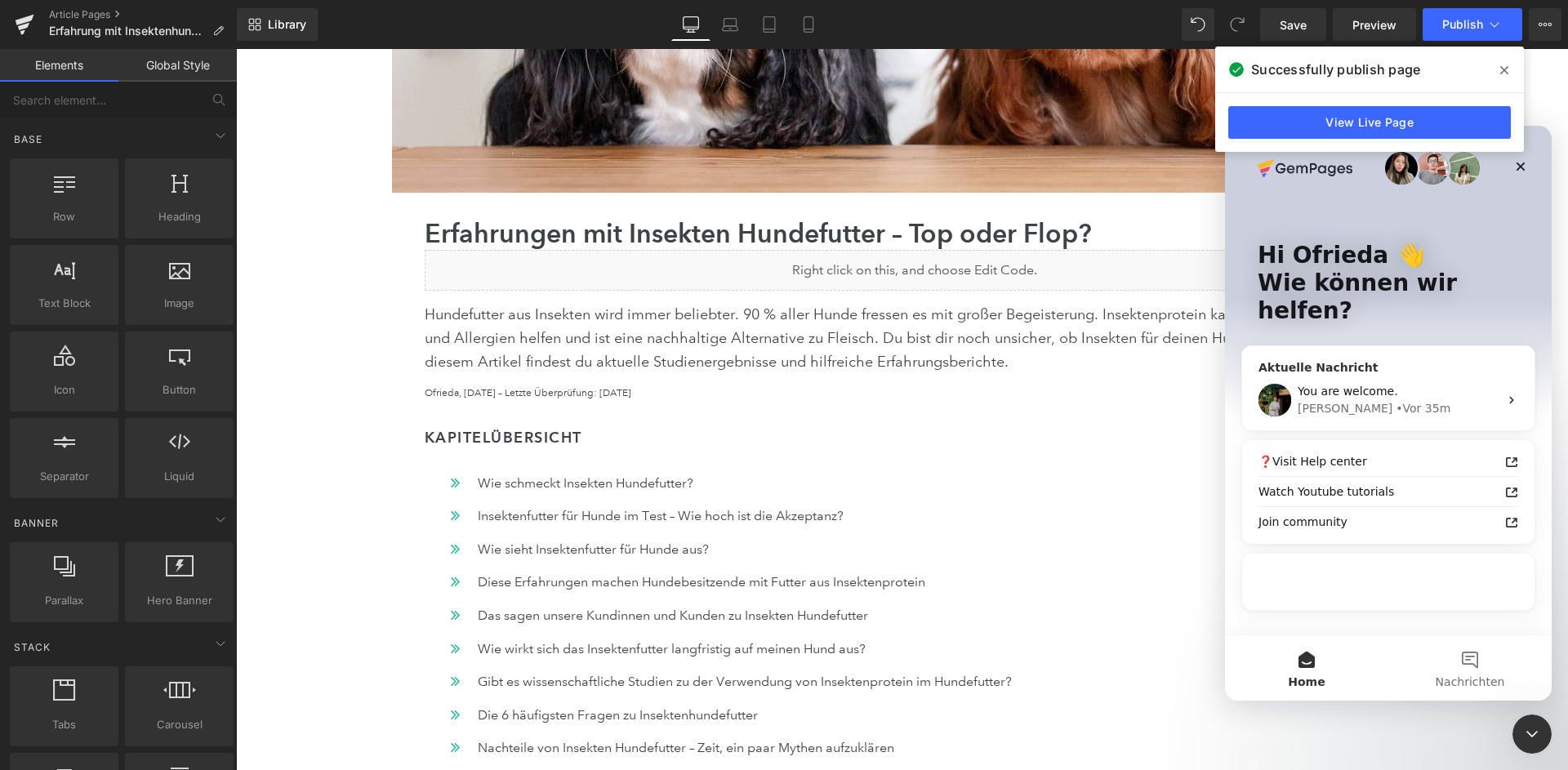
click at [1389, 370] on div "You are welcome. [PERSON_NAME] • Vor 35m" at bounding box center [1388, 400] width 292 height 60
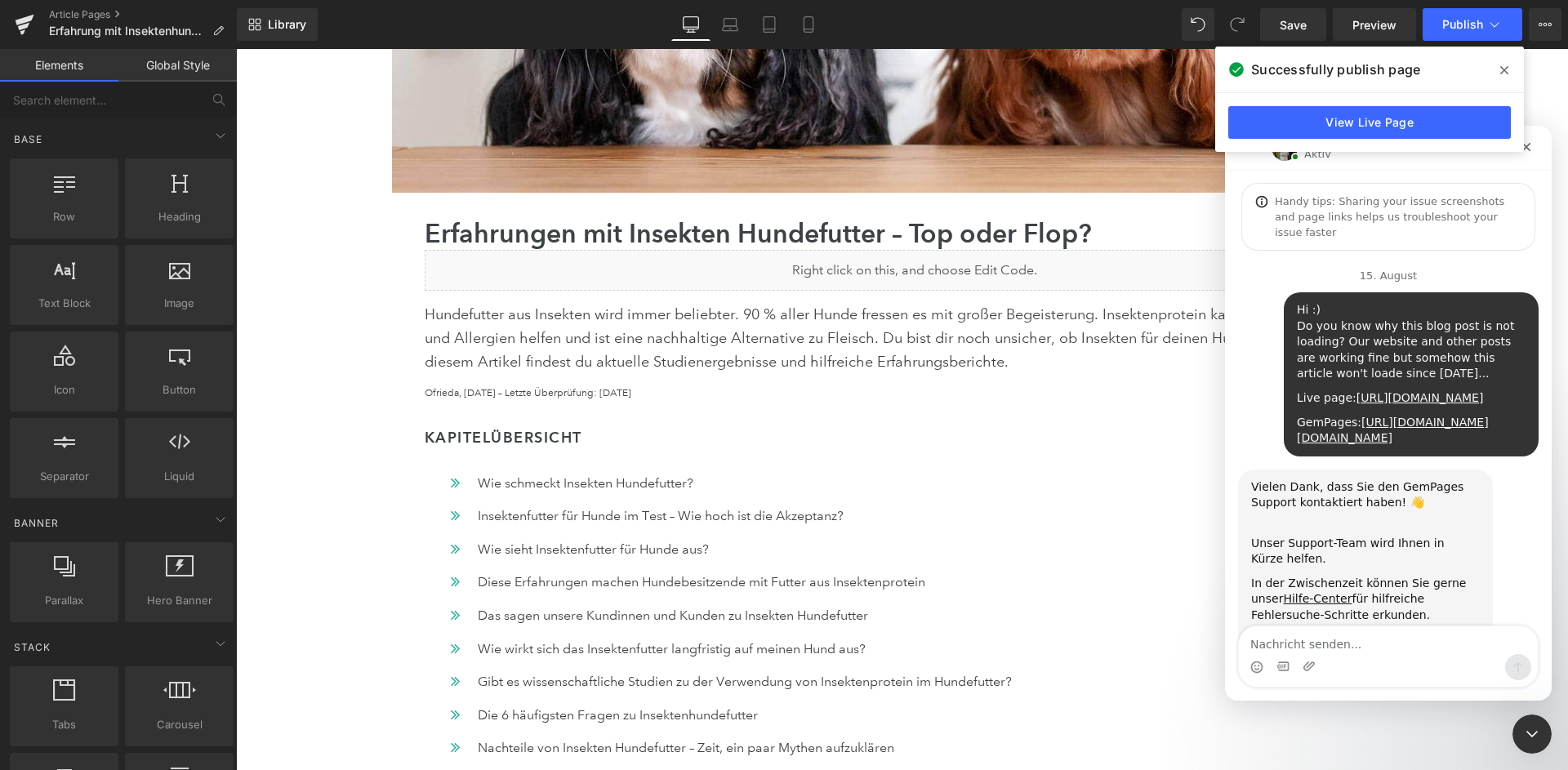
scroll to position [5018, 0]
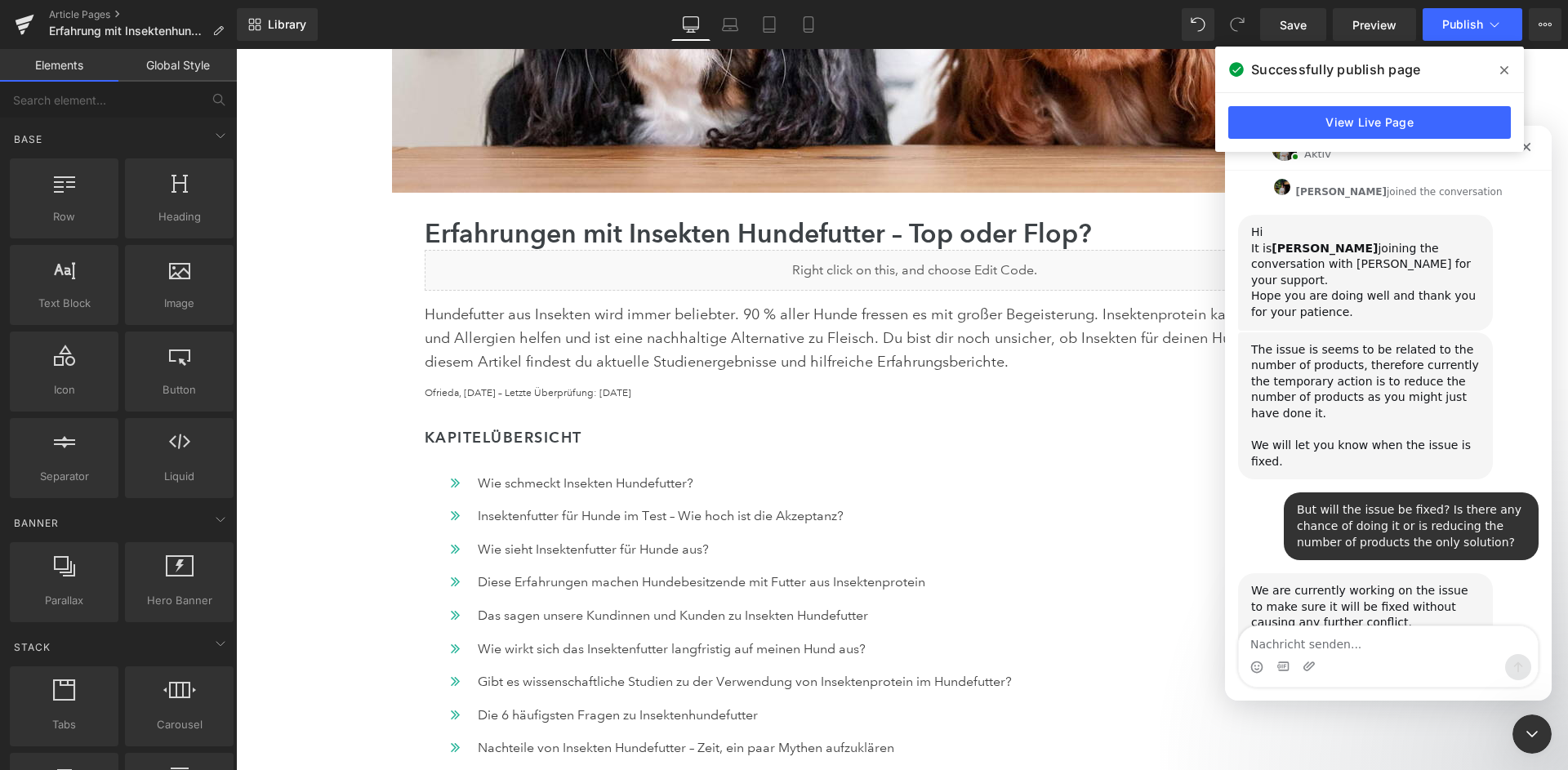
click at [1297, 647] on textarea "Nachricht senden..." at bounding box center [1388, 640] width 299 height 28
click at [1507, 66] on icon at bounding box center [1505, 70] width 9 height 13
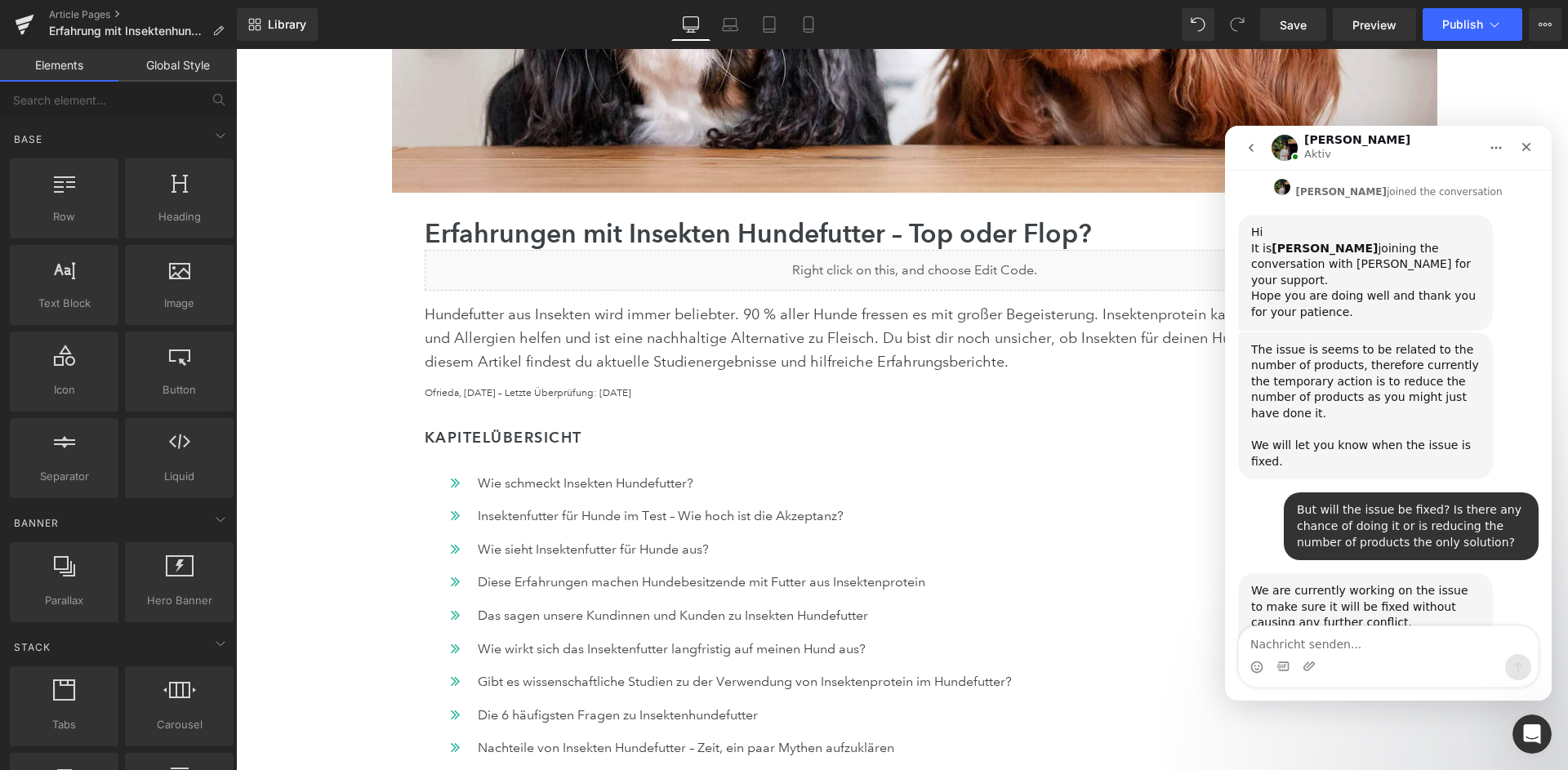
scroll to position [1289, 0]
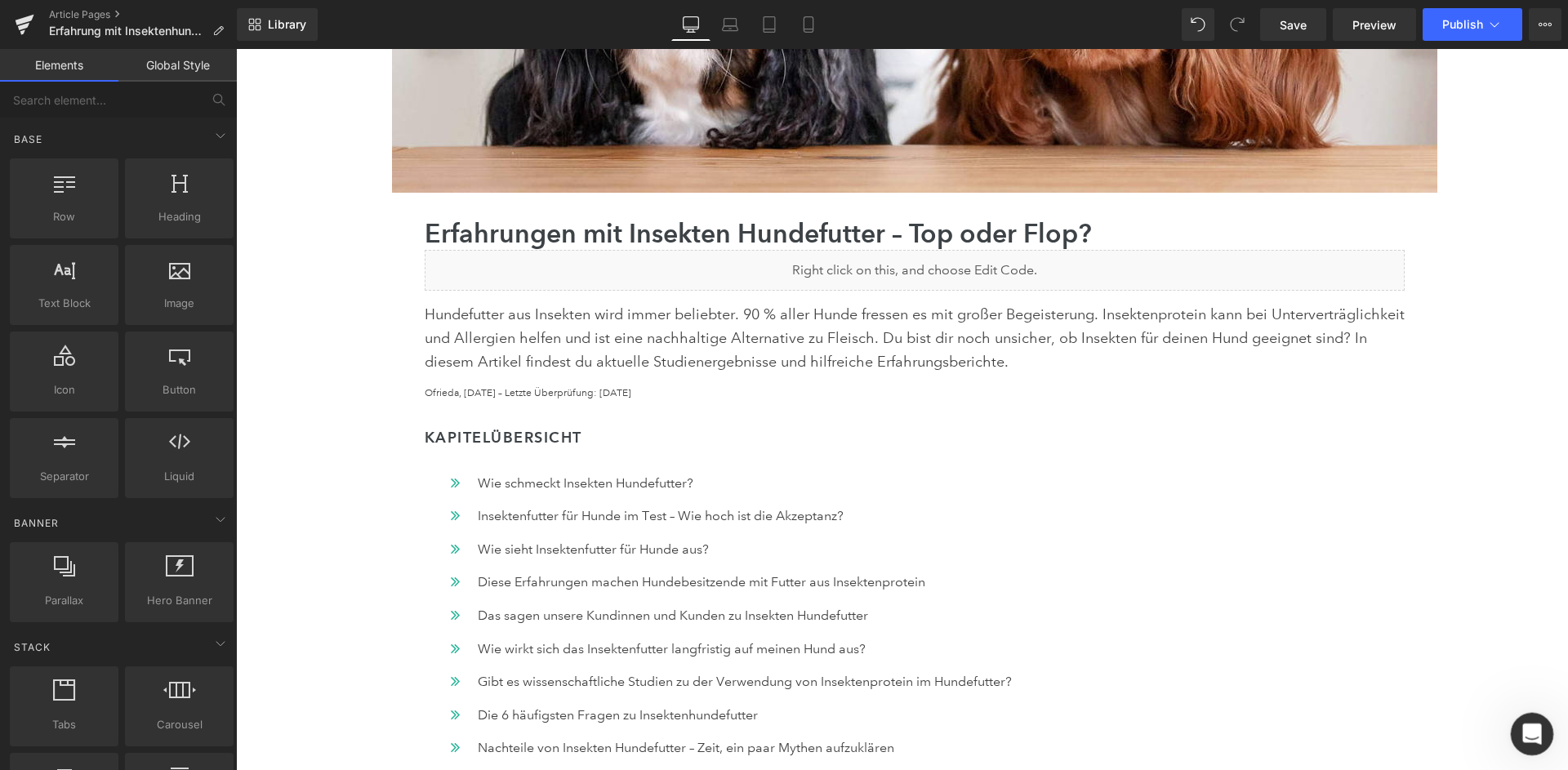
click at [1531, 735] on icon "Intercom-Nachrichtendienst öffnen" at bounding box center [1531, 732] width 27 height 27
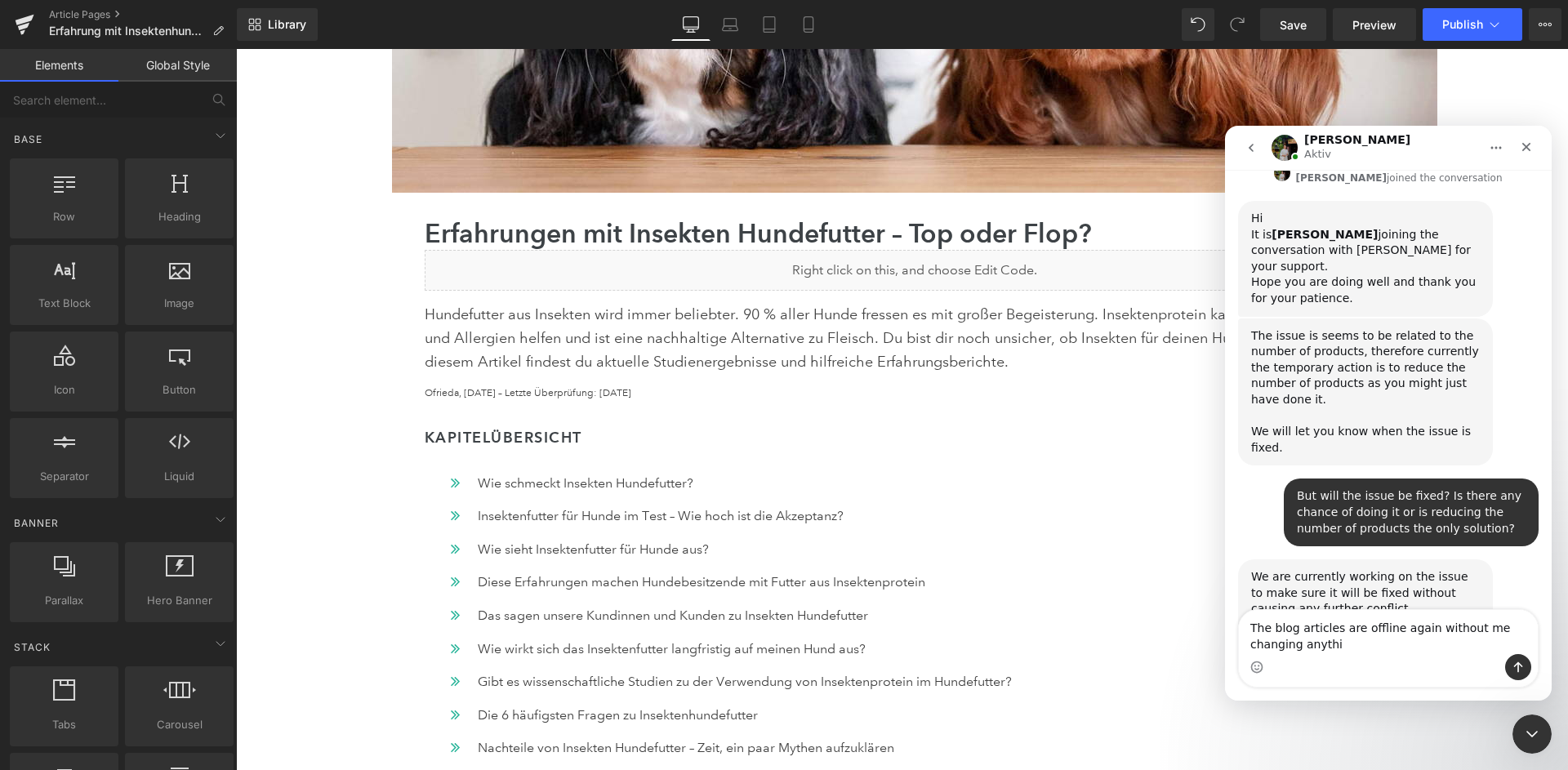
scroll to position [5033, 0]
type textarea "The blog articles are offline again without me changing anything. Do you know w…"
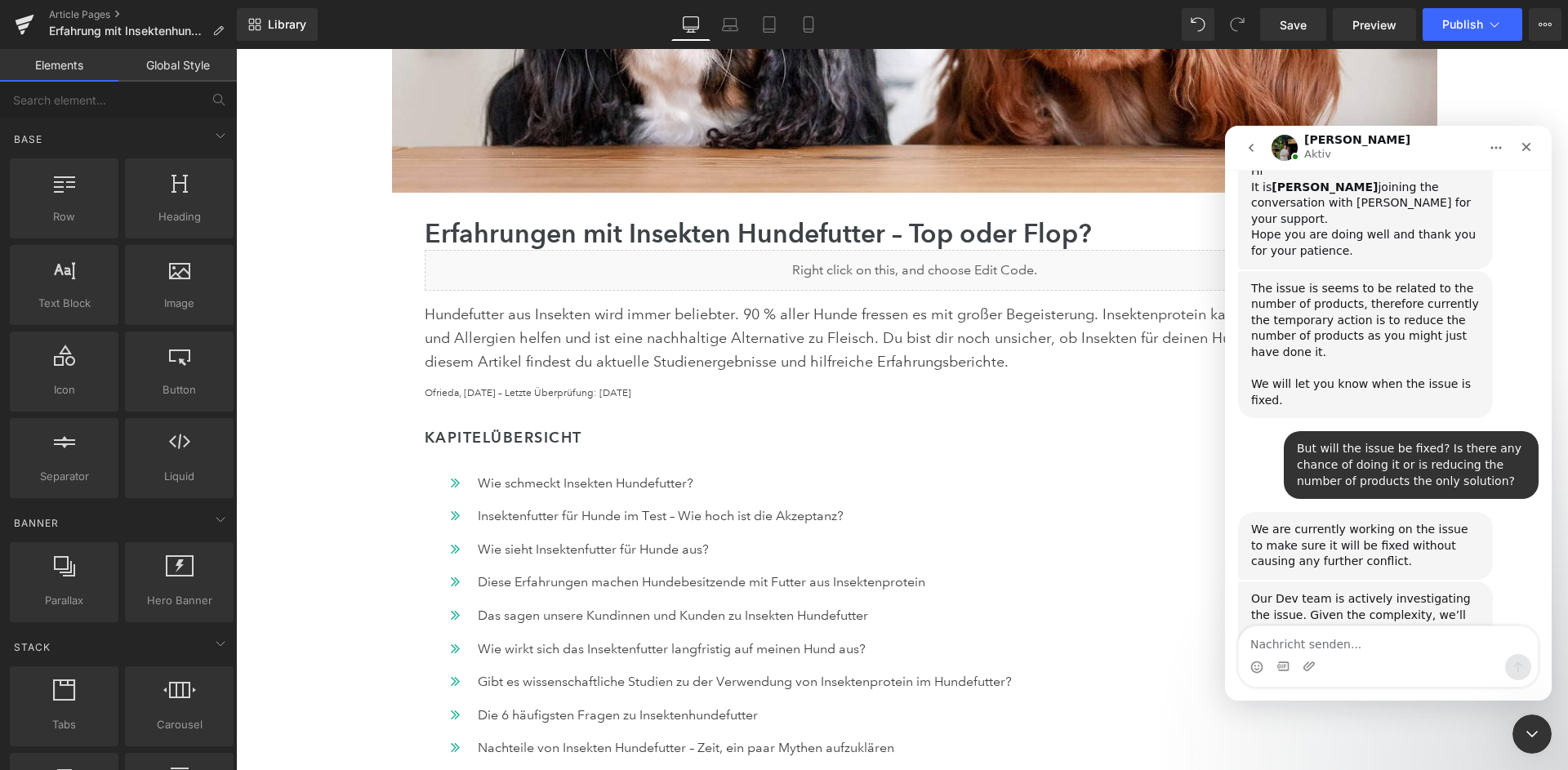
scroll to position [5079, 0]
click at [1538, 744] on div "Intercom-Nachrichtendienst schließen" at bounding box center [1530, 732] width 39 height 39
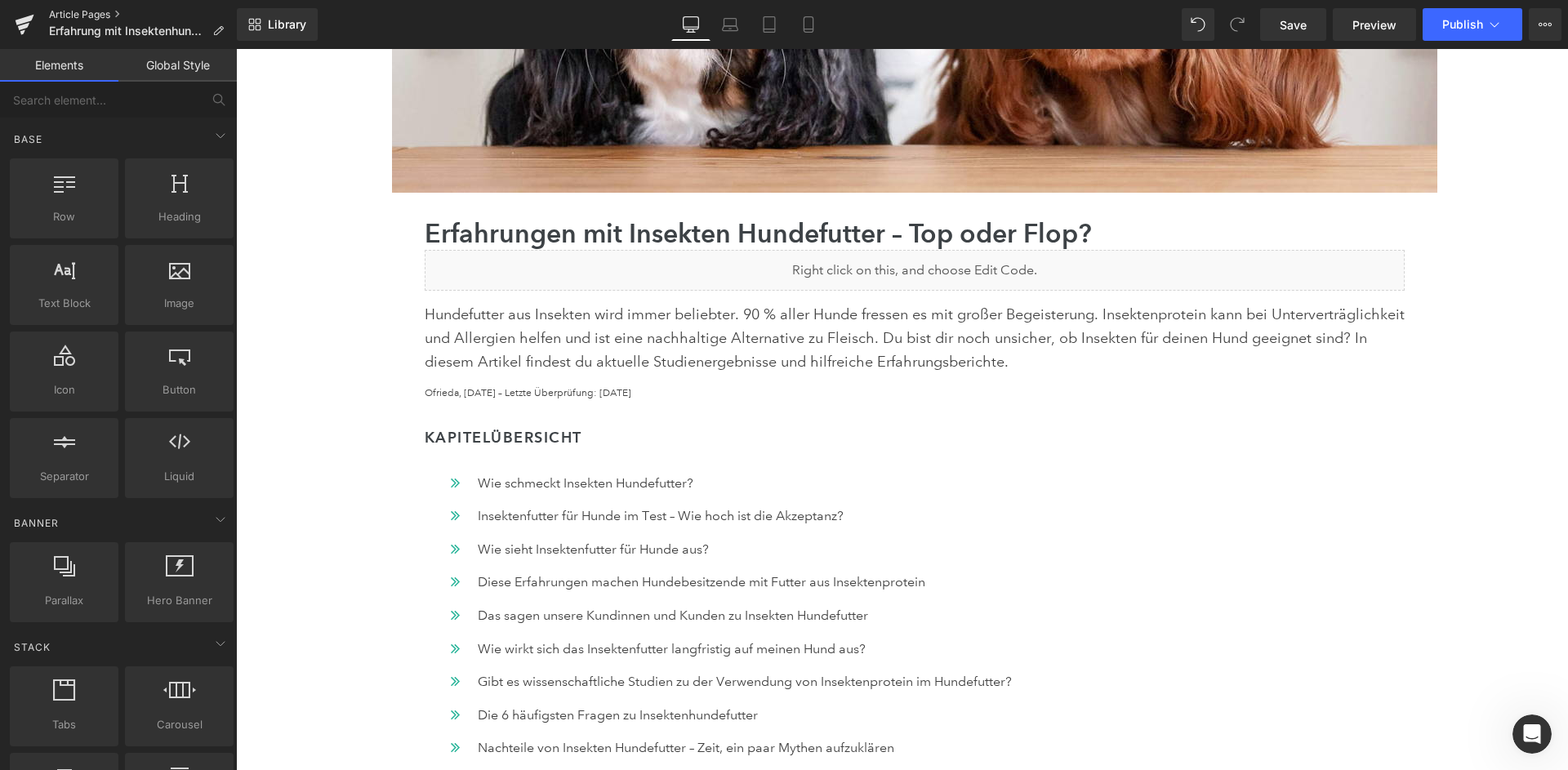
click at [74, 14] on link "Article Pages" at bounding box center [143, 14] width 188 height 13
